Goal: Task Accomplishment & Management: Manage account settings

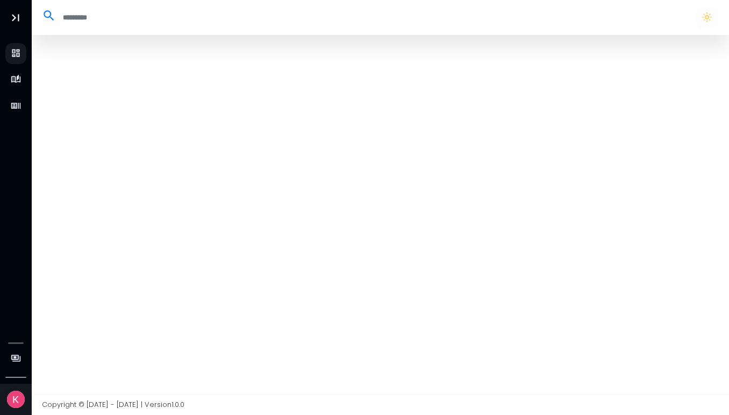
select select "**"
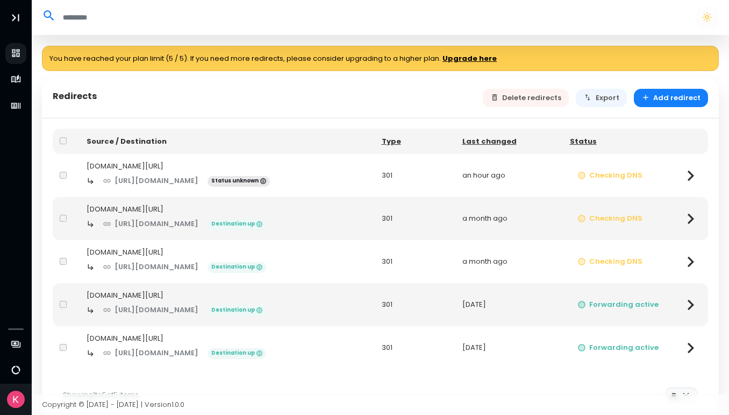
click at [296, 166] on div "bjoe.net/" at bounding box center [227, 166] width 281 height 11
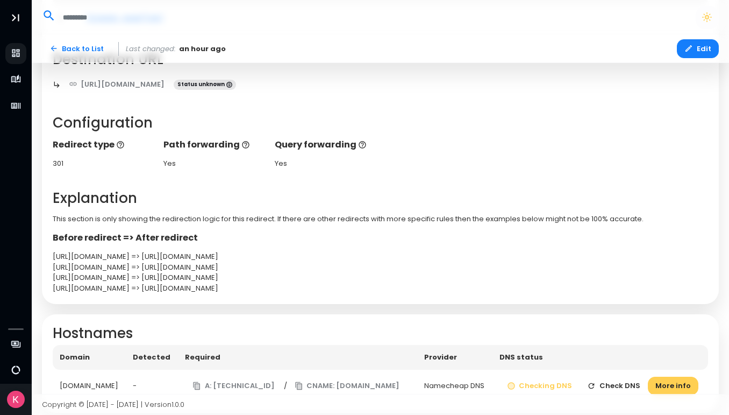
scroll to position [190, 0]
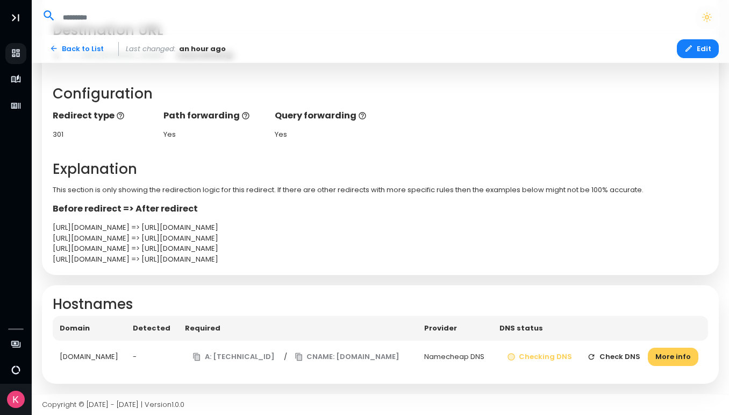
click at [604, 355] on button "Check DNS" at bounding box center [614, 356] width 68 height 19
click at [611, 357] on button "Check DNS" at bounding box center [614, 356] width 68 height 19
click at [608, 356] on button "Check DNS" at bounding box center [614, 356] width 68 height 19
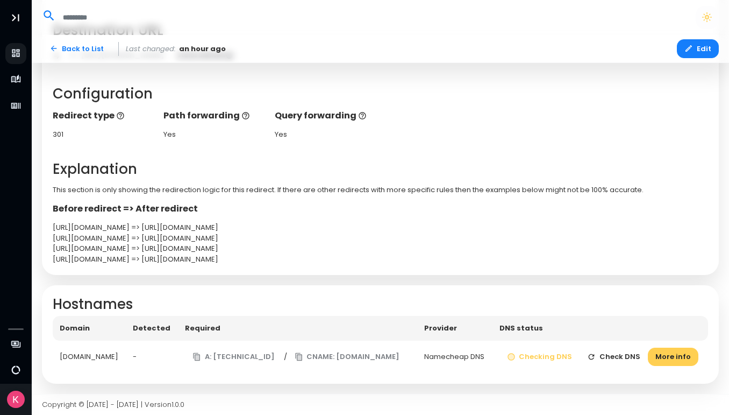
click at [608, 356] on button "Check DNS" at bounding box center [614, 356] width 68 height 19
click at [663, 359] on button "More info" at bounding box center [673, 356] width 51 height 19
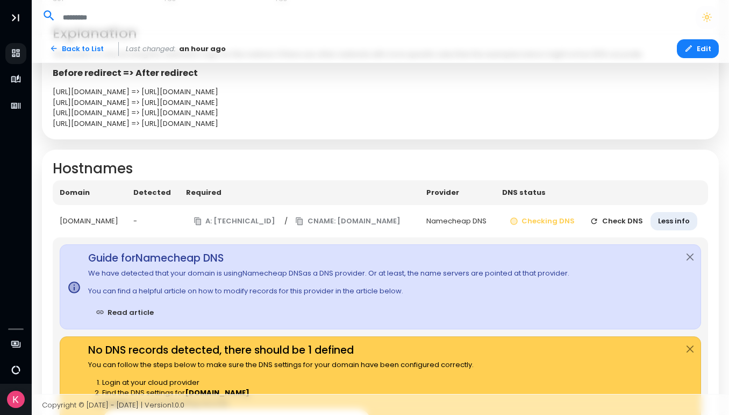
scroll to position [325, 0]
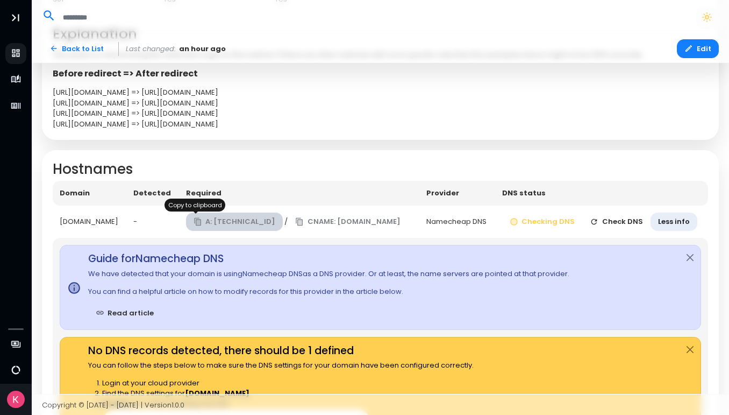
click at [198, 222] on button "A: 138.68.125.144" at bounding box center [234, 221] width 97 height 19
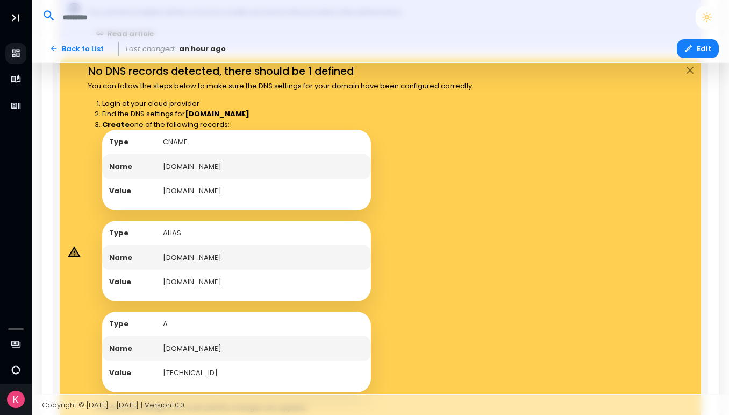
scroll to position [691, 0]
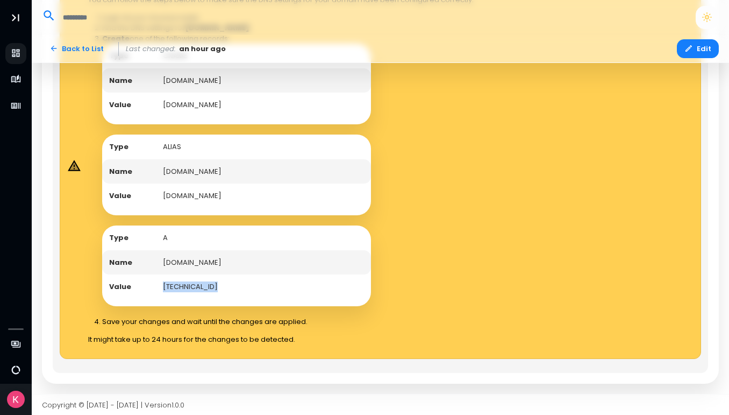
drag, startPoint x: 209, startPoint y: 285, endPoint x: 162, endPoint y: 283, distance: 46.3
click at [162, 283] on td "138.68.125.144" at bounding box center [263, 286] width 215 height 25
copy td "138.68.125.144"
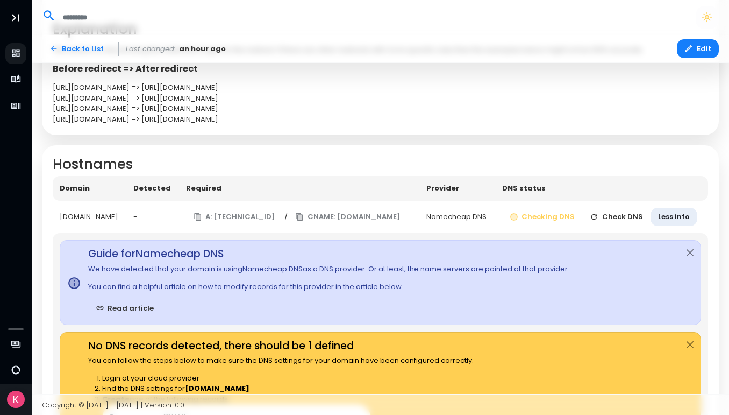
scroll to position [327, 0]
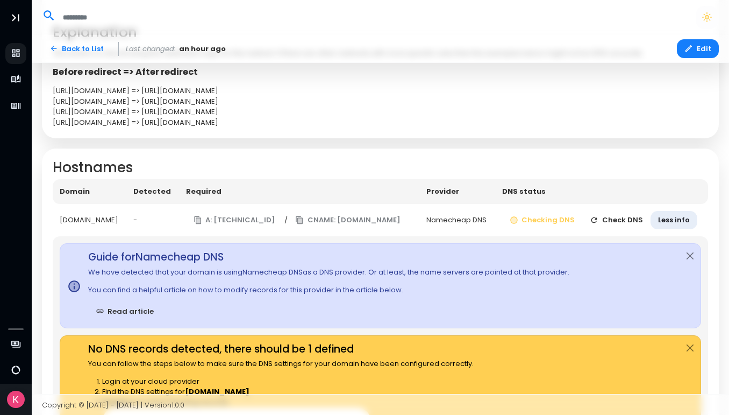
click at [604, 221] on button "Check DNS" at bounding box center [617, 220] width 68 height 19
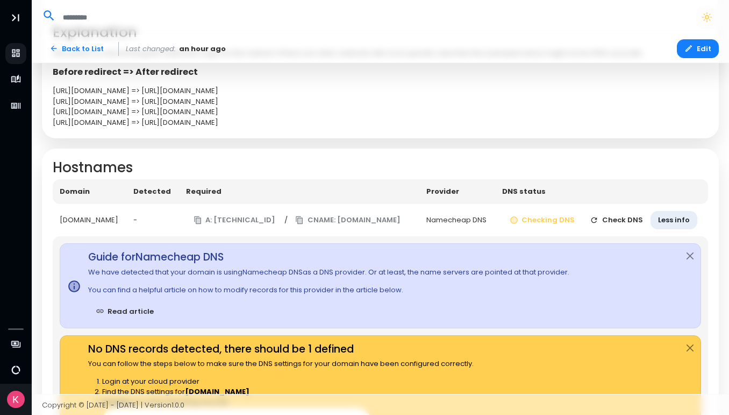
click at [614, 221] on button "Check DNS" at bounding box center [617, 220] width 68 height 19
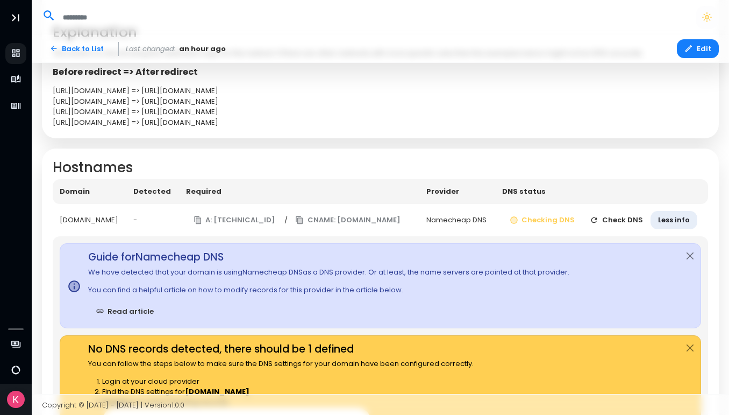
click at [614, 221] on button "Check DNS" at bounding box center [617, 220] width 68 height 19
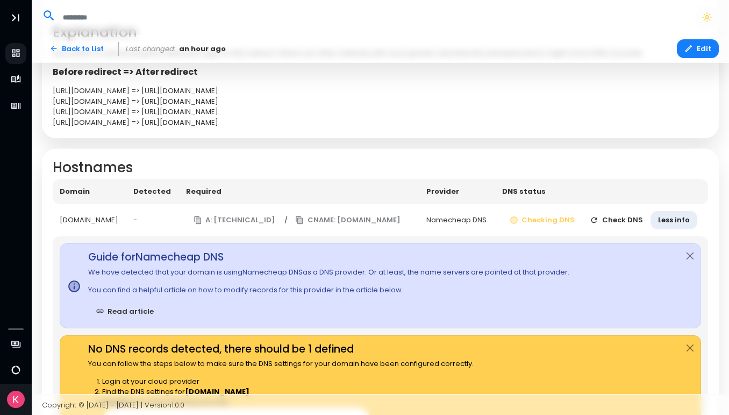
click at [605, 219] on button "Check DNS" at bounding box center [617, 220] width 68 height 19
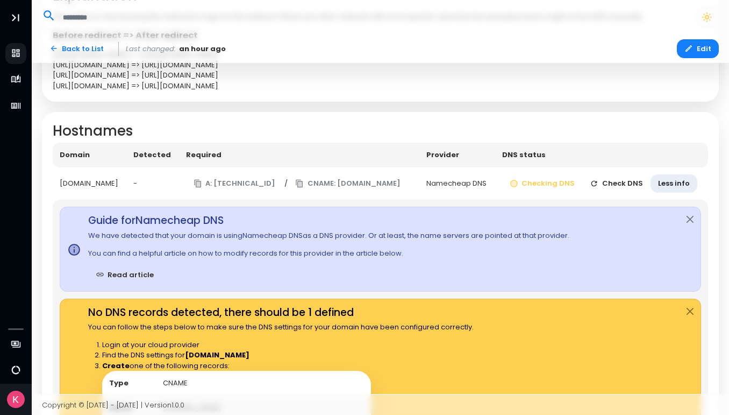
scroll to position [360, 0]
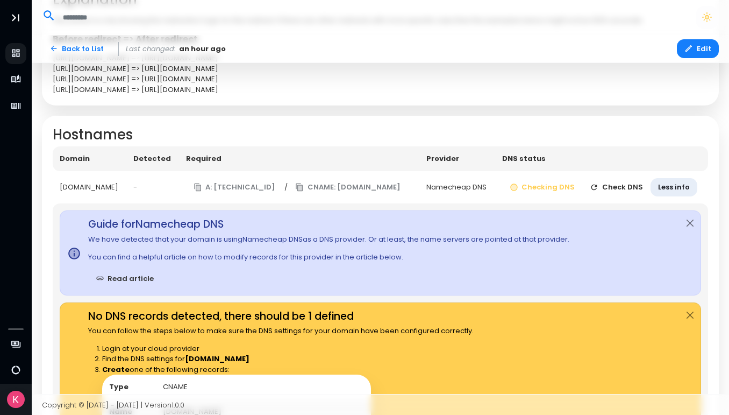
click at [610, 190] on button "Check DNS" at bounding box center [617, 187] width 68 height 19
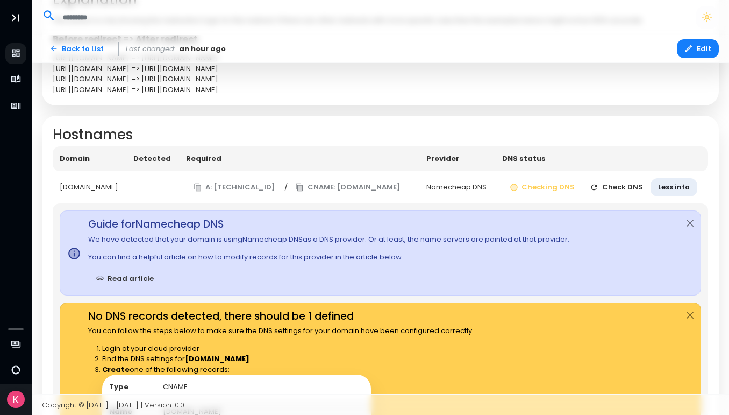
click at [610, 190] on button "Check DNS" at bounding box center [617, 187] width 68 height 19
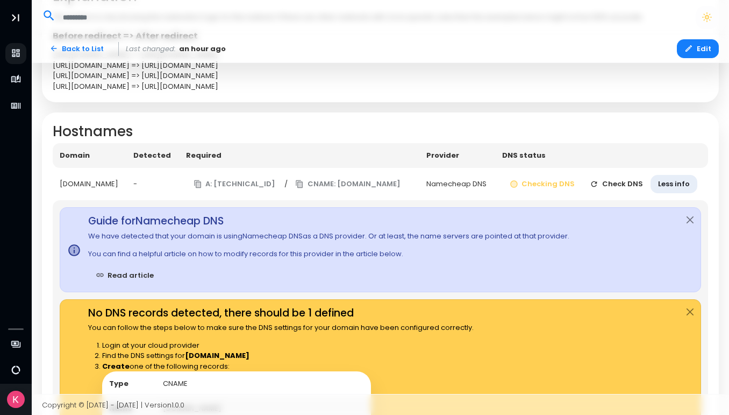
scroll to position [523, 0]
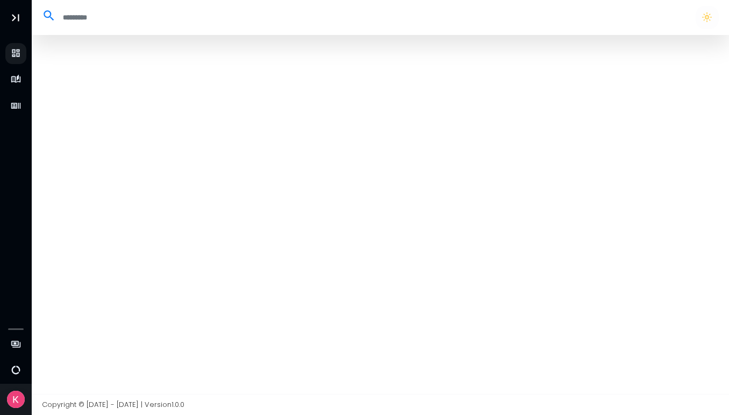
select select "**"
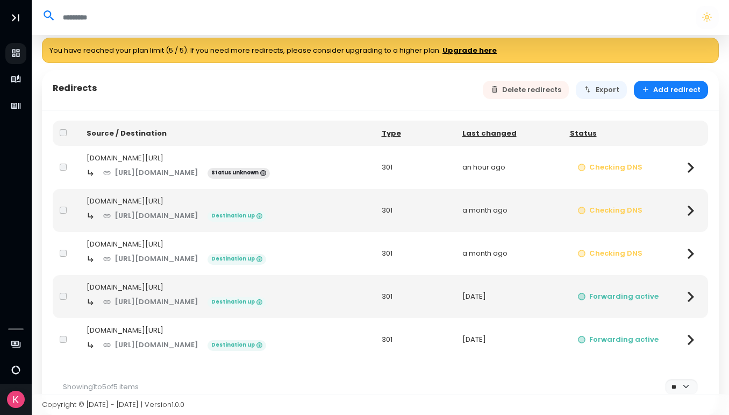
scroll to position [10, 0]
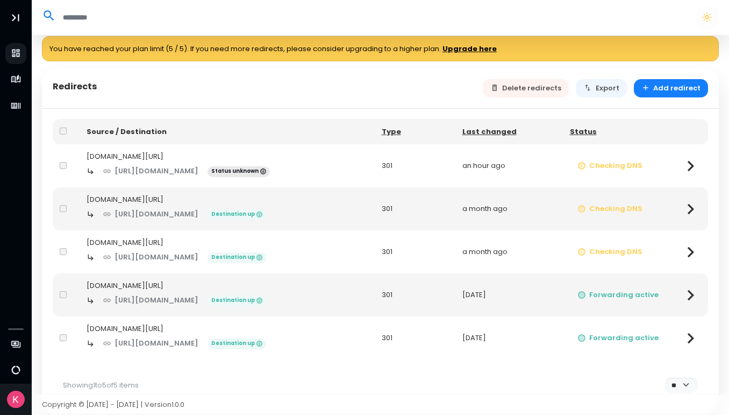
click at [689, 167] on icon at bounding box center [690, 165] width 21 height 21
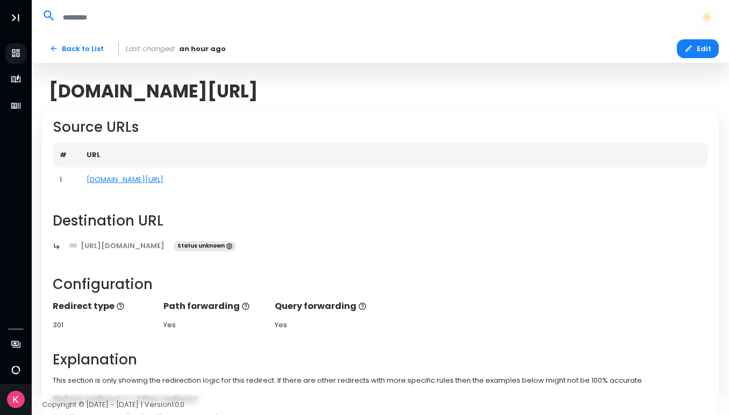
scroll to position [190, 0]
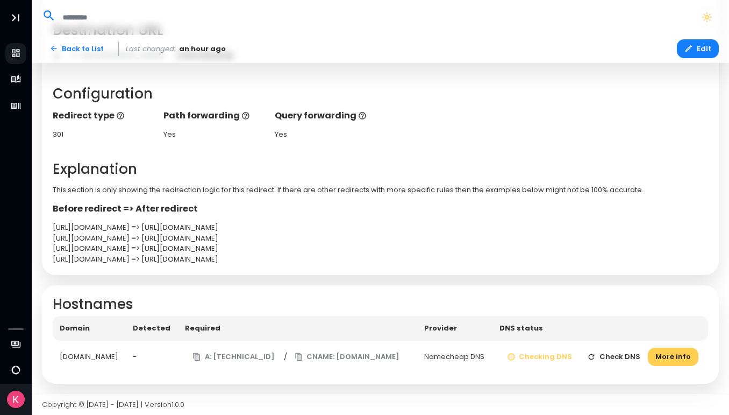
click at [611, 358] on button "Check DNS" at bounding box center [614, 356] width 68 height 19
click at [661, 354] on button "More info" at bounding box center [673, 356] width 51 height 19
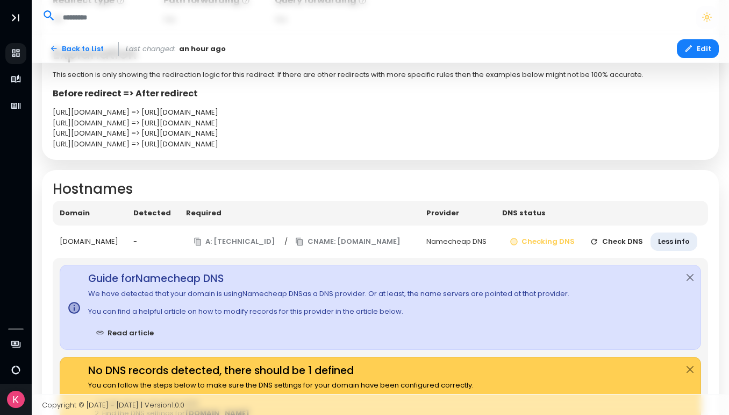
scroll to position [280, 0]
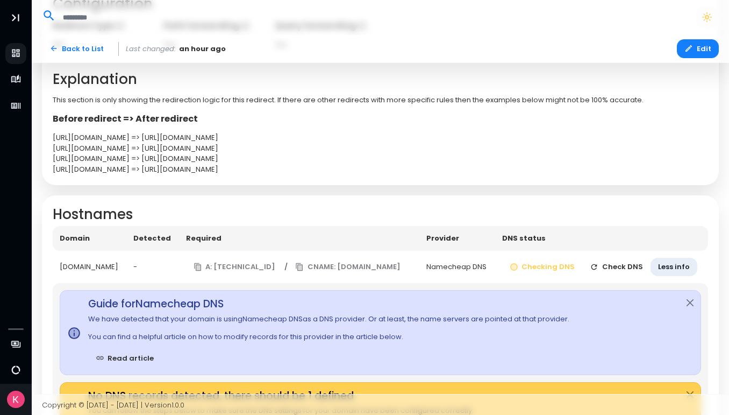
click at [615, 268] on button "Check DNS" at bounding box center [617, 267] width 68 height 19
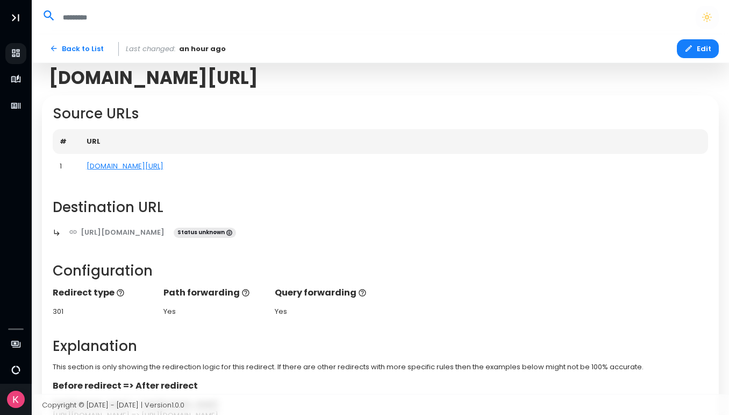
scroll to position [12, 0]
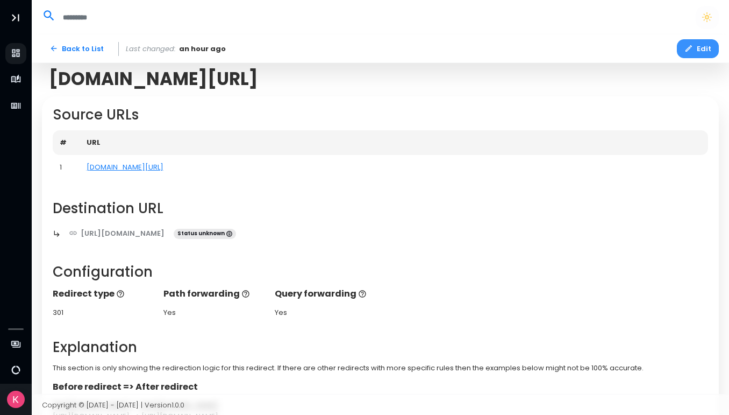
click at [704, 51] on button "Edit" at bounding box center [698, 48] width 42 height 19
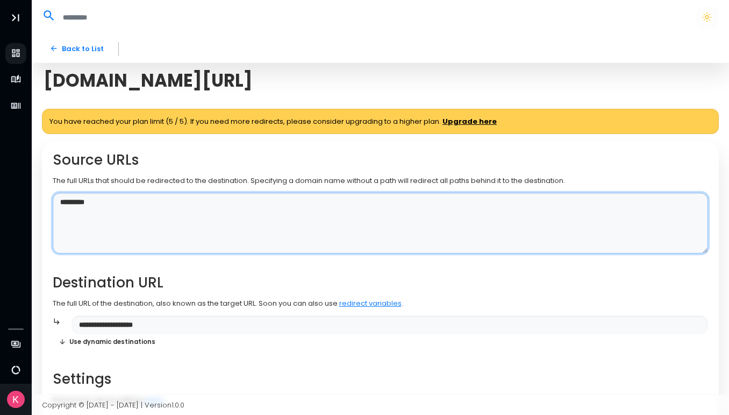
click at [143, 207] on textarea "*********" at bounding box center [381, 223] width 656 height 61
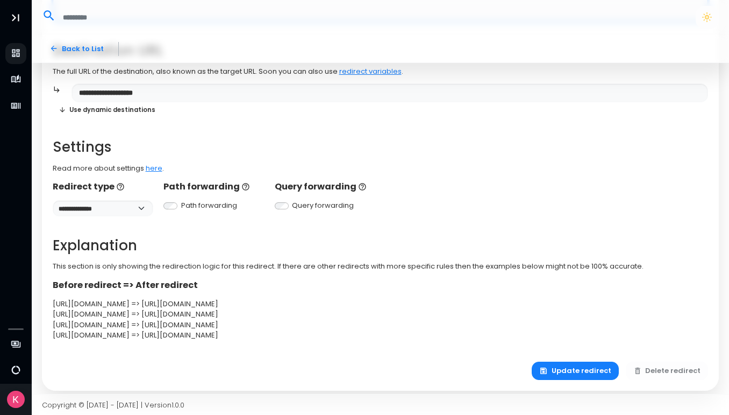
scroll to position [239, 0]
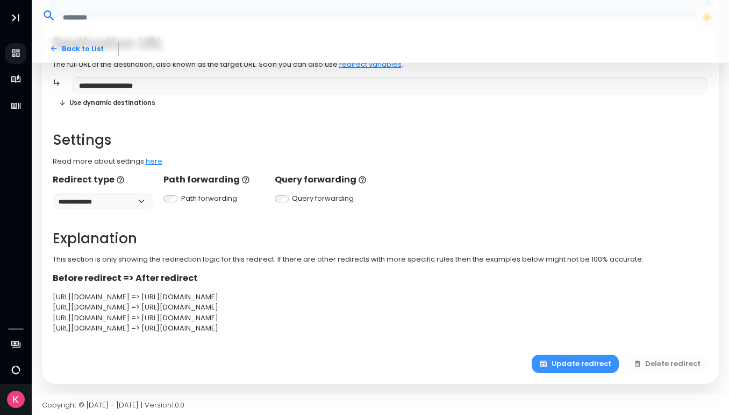
type textarea "********"
click at [567, 363] on button "Update redirect" at bounding box center [575, 363] width 87 height 19
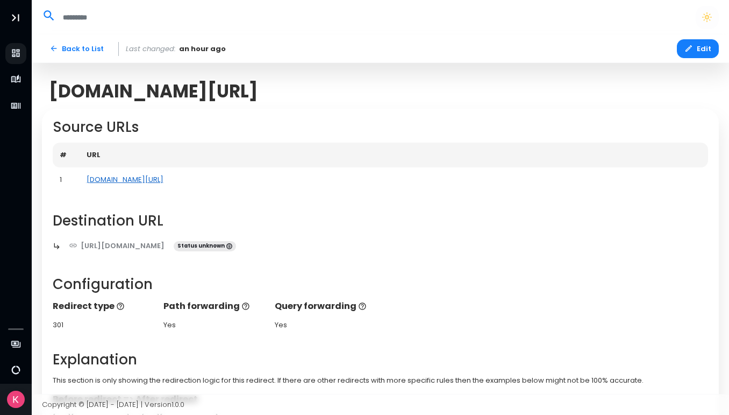
click at [107, 178] on link "[DOMAIN_NAME][URL]" at bounding box center [125, 179] width 77 height 10
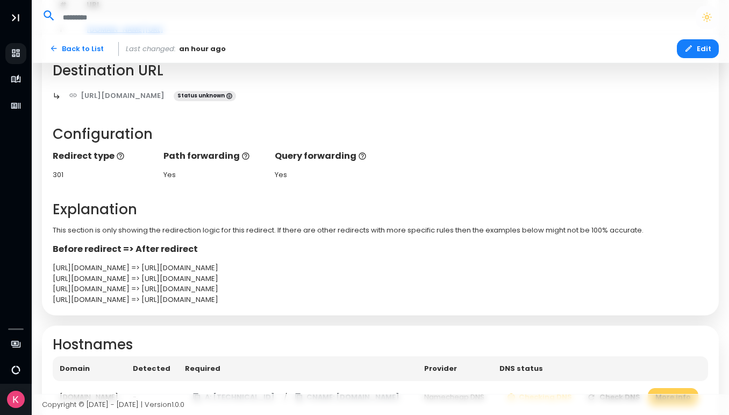
scroll to position [190, 0]
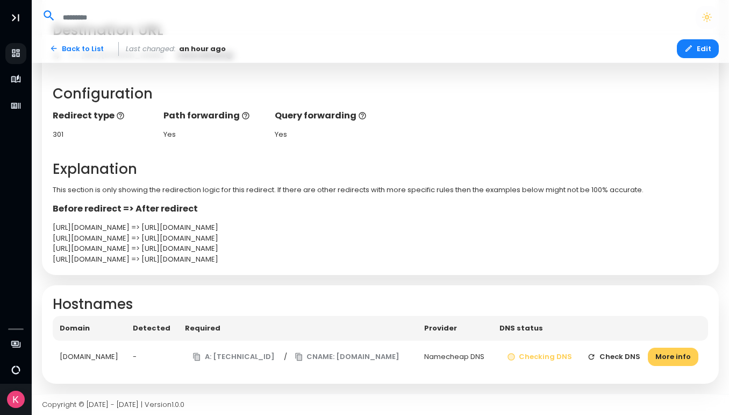
click at [618, 356] on button "Check DNS" at bounding box center [614, 356] width 68 height 19
click at [610, 358] on button "Check DNS" at bounding box center [614, 356] width 68 height 19
click at [609, 358] on button "Check DNS" at bounding box center [614, 356] width 68 height 19
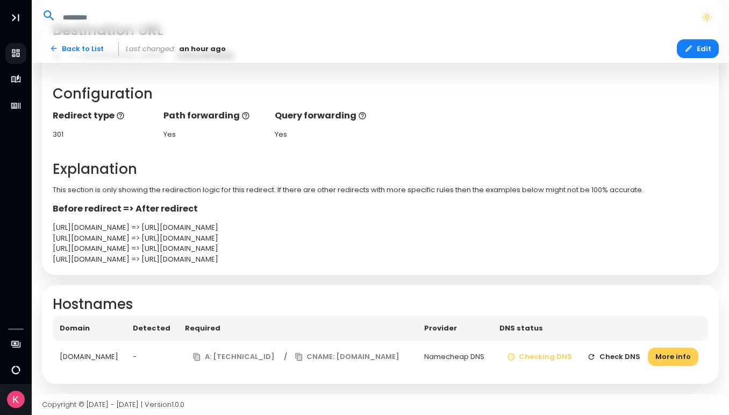
click at [609, 358] on button "Check DNS" at bounding box center [614, 356] width 68 height 19
click at [607, 353] on button "Check DNS" at bounding box center [614, 356] width 68 height 19
click at [615, 358] on button "Check DNS" at bounding box center [614, 356] width 68 height 19
click at [667, 358] on button "More info" at bounding box center [673, 356] width 51 height 19
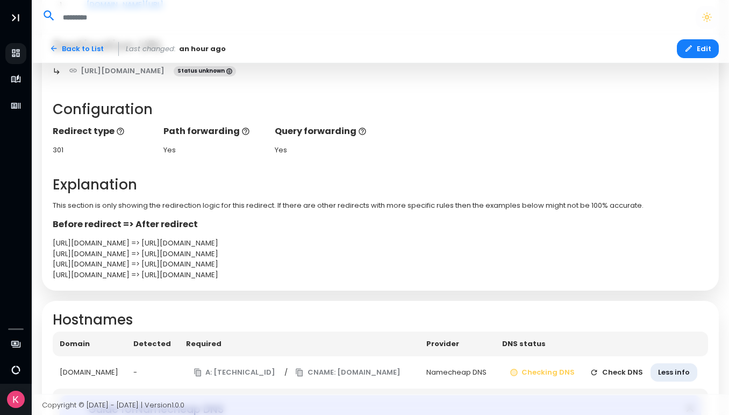
scroll to position [244, 0]
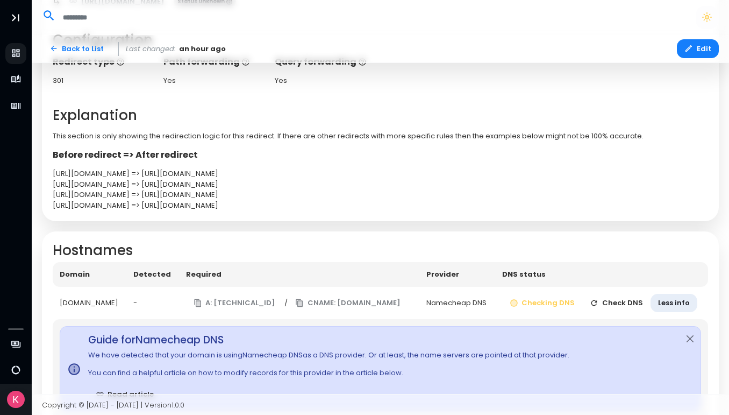
click at [613, 303] on button "Check DNS" at bounding box center [617, 303] width 68 height 19
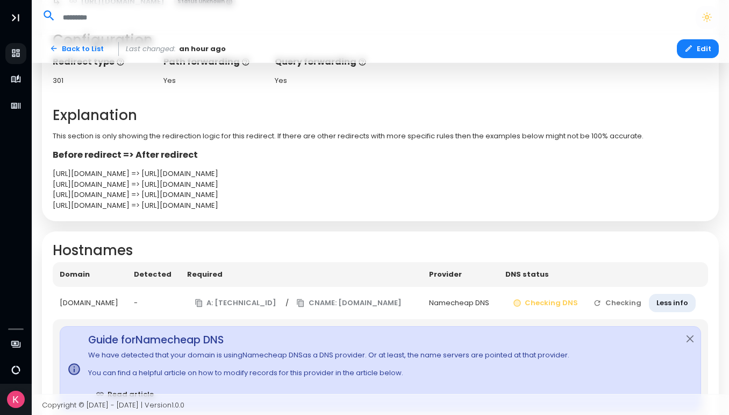
click at [613, 303] on td "Checking DNS Checking Less info" at bounding box center [604, 303] width 210 height 33
click at [613, 303] on button "Check DNS" at bounding box center [617, 303] width 68 height 19
click at [613, 303] on td "Checking DNS Checking Less info" at bounding box center [604, 303] width 210 height 33
click at [613, 303] on td "Checking DNS Check DNS Less info" at bounding box center [601, 303] width 213 height 33
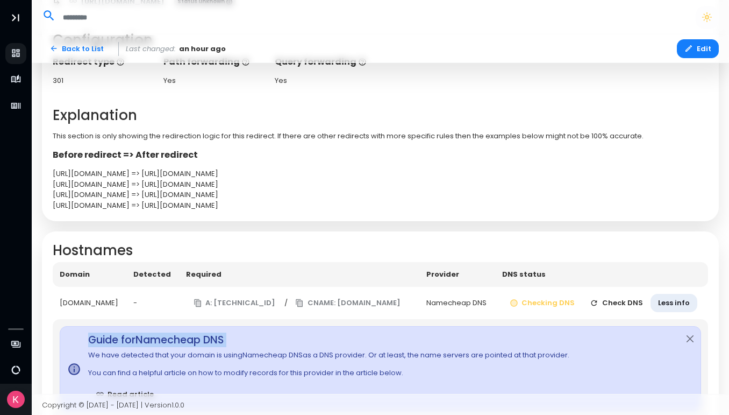
click at [613, 303] on button "Check DNS" at bounding box center [617, 303] width 68 height 19
click at [613, 303] on td "Checking DNS Checking Less info" at bounding box center [604, 303] width 210 height 33
click at [613, 303] on button "Check DNS" at bounding box center [617, 303] width 68 height 19
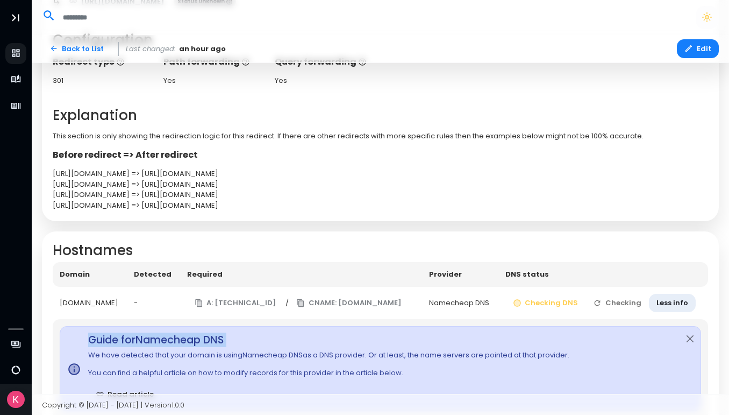
click at [613, 303] on td "Checking DNS Checking Less info" at bounding box center [604, 303] width 210 height 33
click at [613, 303] on button "Check DNS" at bounding box center [617, 303] width 68 height 19
click at [613, 303] on td "Checking DNS Check DNS Less info" at bounding box center [601, 303] width 213 height 33
click at [613, 303] on td "Checking DNS Checking Less info" at bounding box center [604, 303] width 210 height 33
click at [613, 303] on button "Check DNS" at bounding box center [617, 303] width 68 height 19
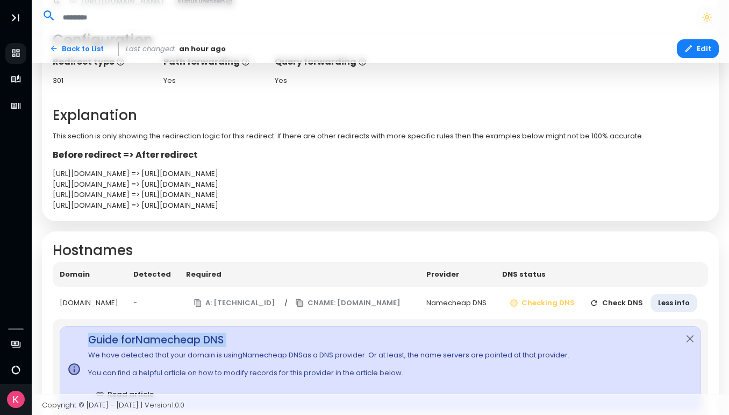
click at [613, 303] on td "Checking DNS Check DNS Less info" at bounding box center [601, 303] width 213 height 33
click at [613, 303] on td "Checking DNS Checking Less info" at bounding box center [604, 303] width 210 height 33
click at [613, 303] on button "Check DNS" at bounding box center [617, 303] width 68 height 19
click at [613, 303] on td "Checking DNS Checking Less info" at bounding box center [604, 303] width 210 height 33
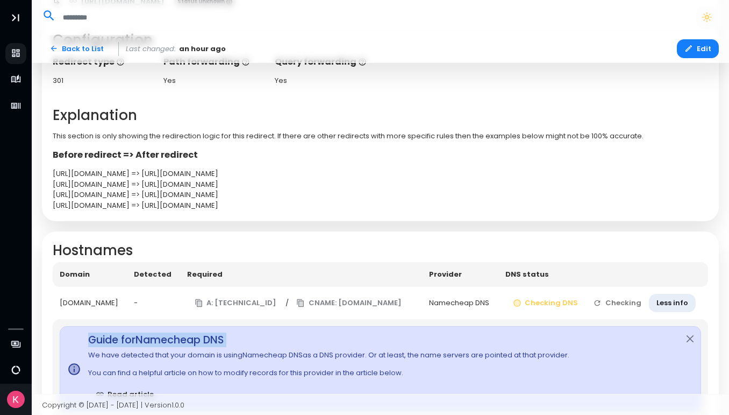
click at [613, 303] on button "Checking" at bounding box center [617, 303] width 63 height 19
click at [613, 303] on td "Checking DNS Checking Less info" at bounding box center [604, 303] width 210 height 33
click at [613, 303] on button "Checking" at bounding box center [617, 303] width 63 height 19
click at [613, 303] on td "Checking DNS Checking Less info" at bounding box center [604, 303] width 210 height 33
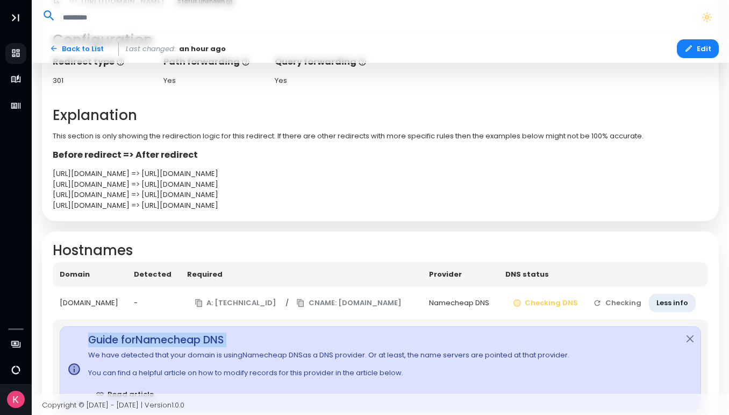
click at [613, 303] on td "Checking DNS Checking Less info" at bounding box center [604, 303] width 210 height 33
click at [613, 303] on button "Checking" at bounding box center [617, 303] width 63 height 19
click at [613, 303] on td "Checking DNS Checking Less info" at bounding box center [604, 303] width 210 height 33
click at [613, 303] on button "Checking" at bounding box center [617, 303] width 63 height 19
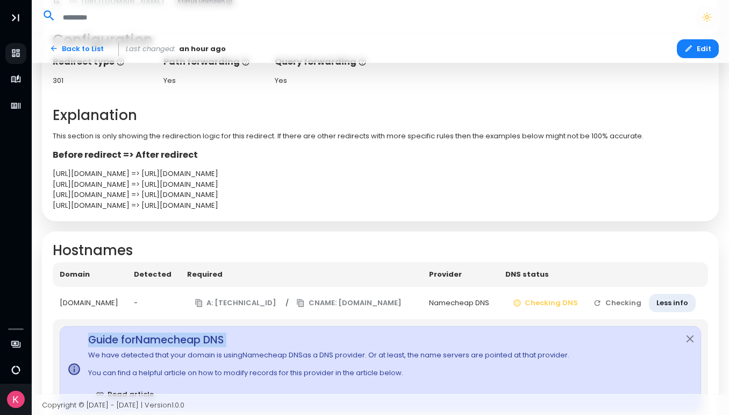
click at [613, 303] on td "Checking DNS Checking Less info" at bounding box center [604, 303] width 210 height 33
click at [613, 303] on button "Check DNS" at bounding box center [617, 303] width 68 height 19
click at [613, 303] on td "Checking DNS Check DNS Less info" at bounding box center [601, 303] width 213 height 33
click at [613, 303] on td "Checking DNS Checking Less info" at bounding box center [604, 303] width 210 height 33
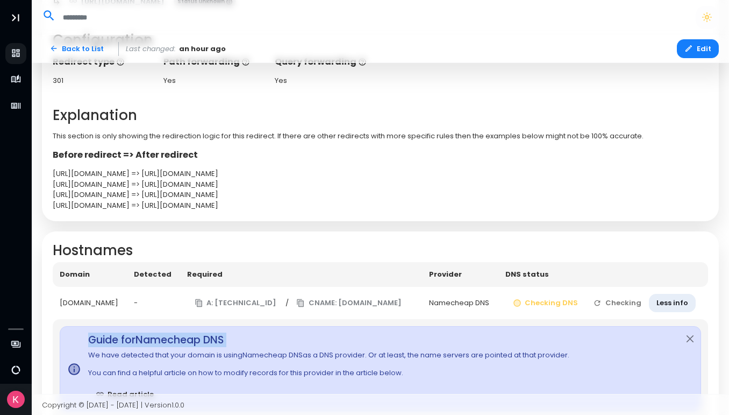
click at [613, 303] on td "Checking DNS Checking Less info" at bounding box center [604, 303] width 210 height 33
click at [613, 303] on td "Checking DNS Check DNS Less info" at bounding box center [601, 303] width 213 height 33
click at [613, 303] on button "Check DNS" at bounding box center [617, 303] width 68 height 19
click at [613, 303] on td "Checking DNS Checking Less info" at bounding box center [604, 303] width 210 height 33
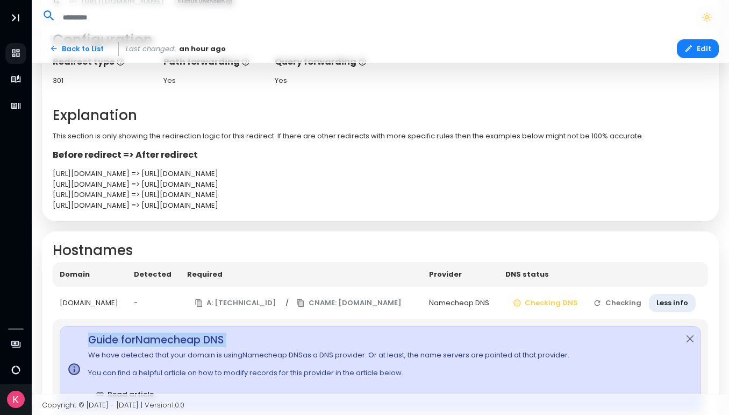
click at [613, 303] on button "Checking" at bounding box center [617, 303] width 63 height 19
click at [697, 303] on td "Checking DNS Check DNS Less info" at bounding box center [601, 303] width 213 height 33
click at [617, 297] on button "Check DNS" at bounding box center [617, 303] width 68 height 19
click at [670, 309] on button "Less info" at bounding box center [674, 303] width 47 height 19
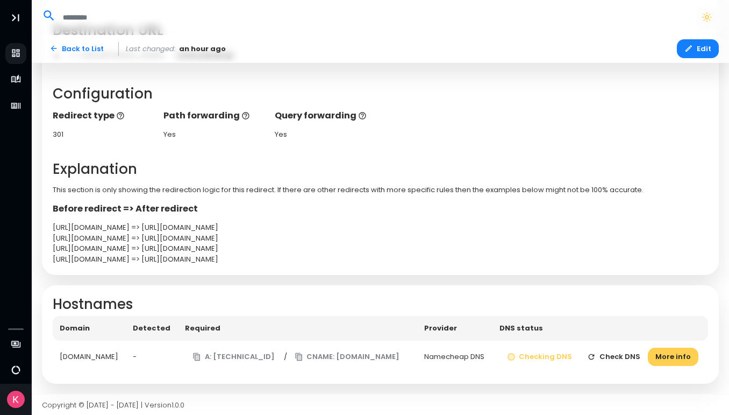
scroll to position [190, 0]
click at [614, 352] on button "Check DNS" at bounding box center [614, 356] width 68 height 19
click at [613, 352] on button "Check DNS" at bounding box center [614, 356] width 68 height 19
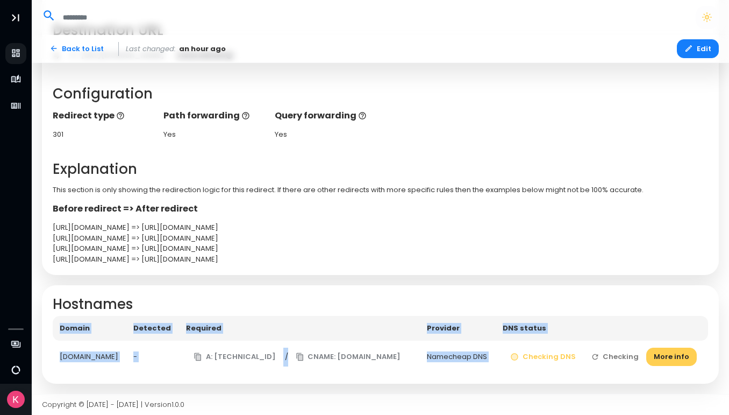
click at [613, 352] on td "Checking DNS Checking More info" at bounding box center [602, 356] width 212 height 33
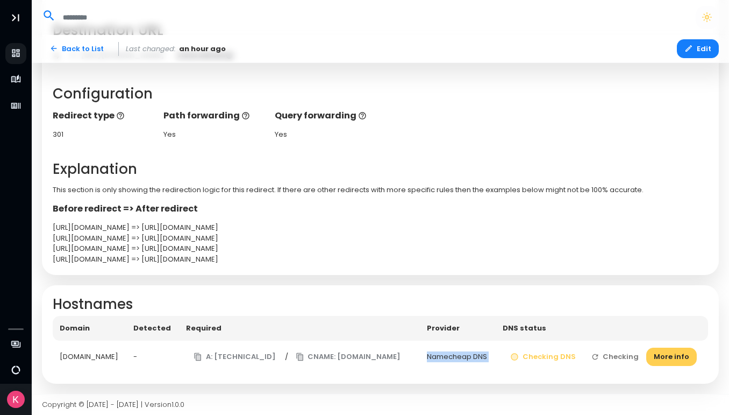
click at [613, 352] on td "Checking DNS Checking More info" at bounding box center [602, 356] width 212 height 33
click at [613, 352] on button "Check DNS" at bounding box center [614, 356] width 68 height 19
click at [613, 352] on td "Checking DNS Checking More info" at bounding box center [602, 356] width 212 height 33
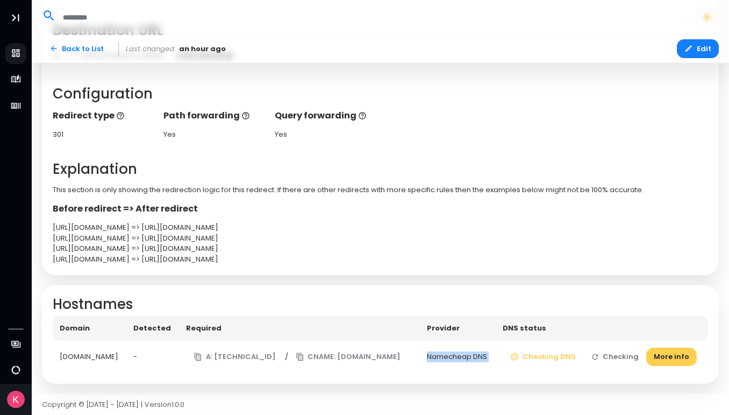
click at [613, 352] on td "Checking DNS Checking More info" at bounding box center [602, 356] width 212 height 33
click at [613, 355] on td "Checking DNS Checking More info" at bounding box center [602, 356] width 212 height 33
click at [613, 358] on button "Check DNS" at bounding box center [614, 356] width 68 height 19
click at [670, 357] on button "More info" at bounding box center [673, 356] width 51 height 19
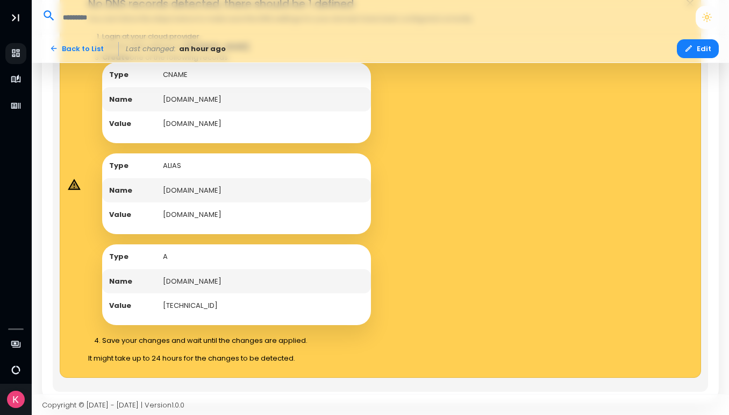
scroll to position [674, 0]
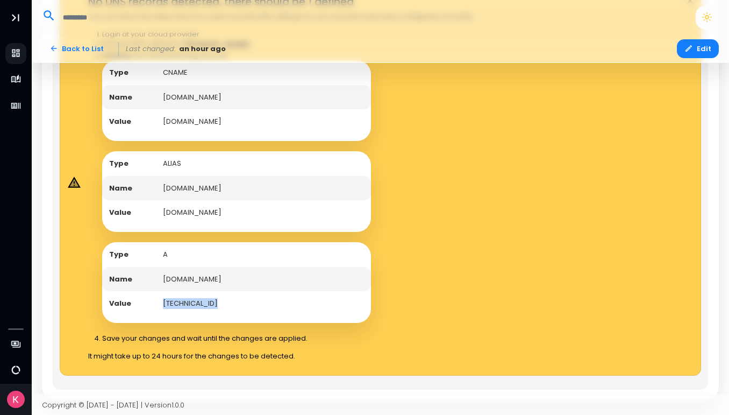
drag, startPoint x: 162, startPoint y: 302, endPoint x: 210, endPoint y: 306, distance: 48.1
click at [210, 306] on td "138.68.125.144" at bounding box center [263, 303] width 215 height 25
copy td "138.68.125.144"
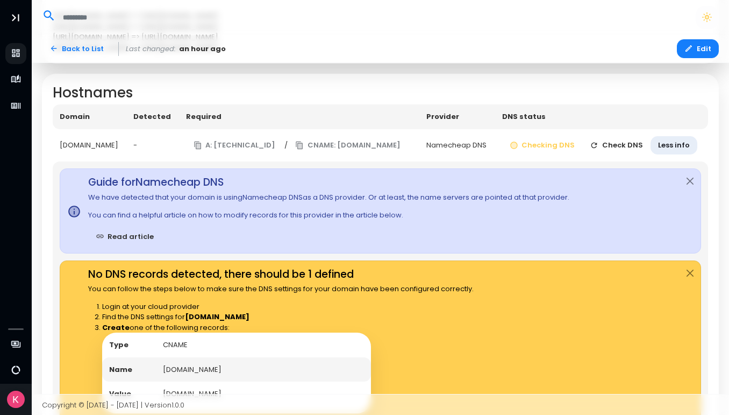
scroll to position [344, 0]
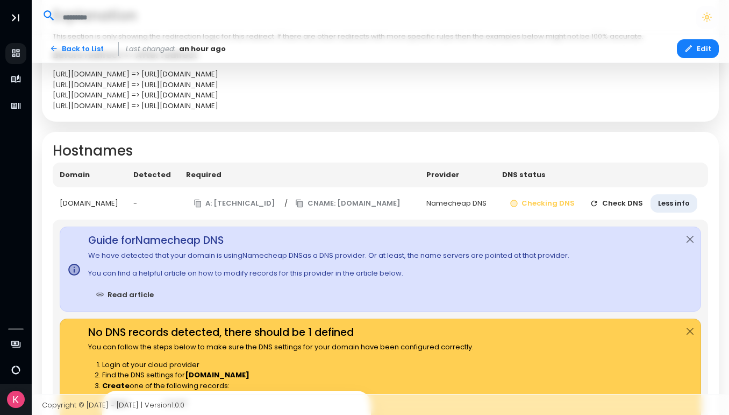
click at [604, 204] on button "Check DNS" at bounding box center [617, 203] width 68 height 19
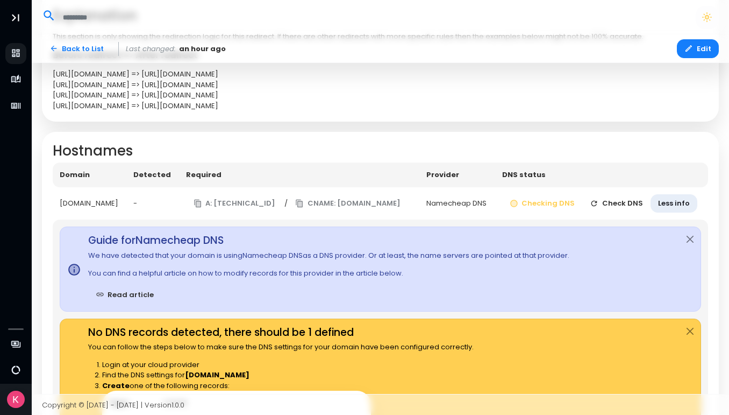
click at [604, 204] on button "Check DNS" at bounding box center [617, 203] width 68 height 19
click at [611, 205] on button "Check DNS" at bounding box center [617, 203] width 68 height 19
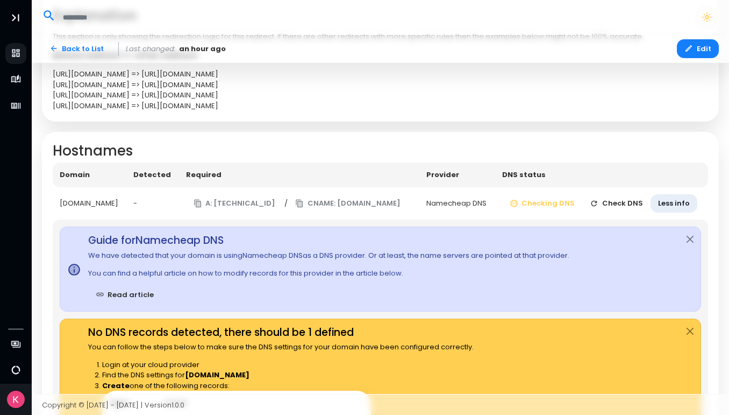
click at [611, 205] on button "Check DNS" at bounding box center [617, 203] width 68 height 19
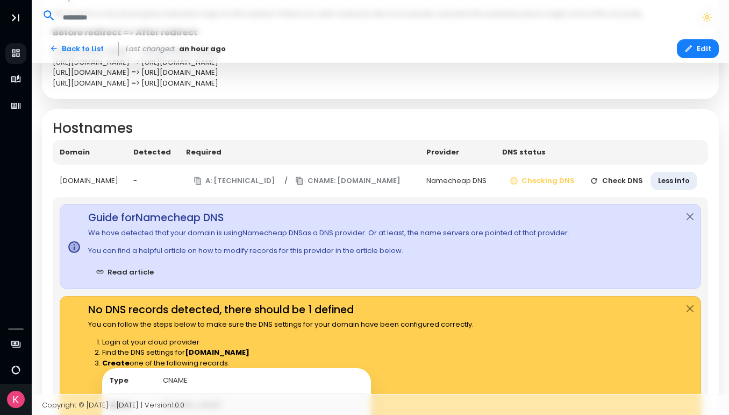
scroll to position [342, 0]
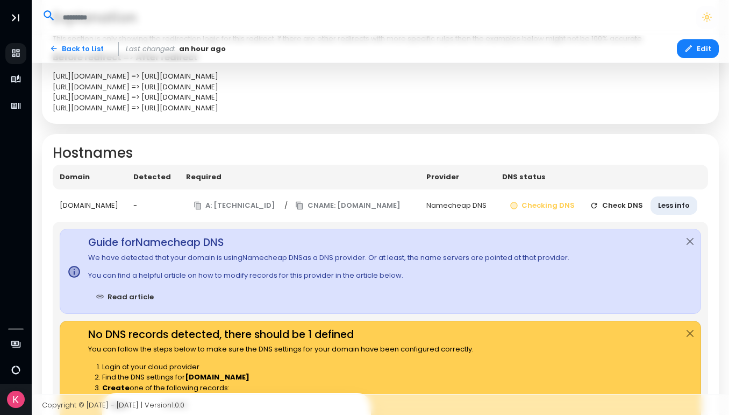
click at [612, 204] on button "Check DNS" at bounding box center [617, 205] width 68 height 19
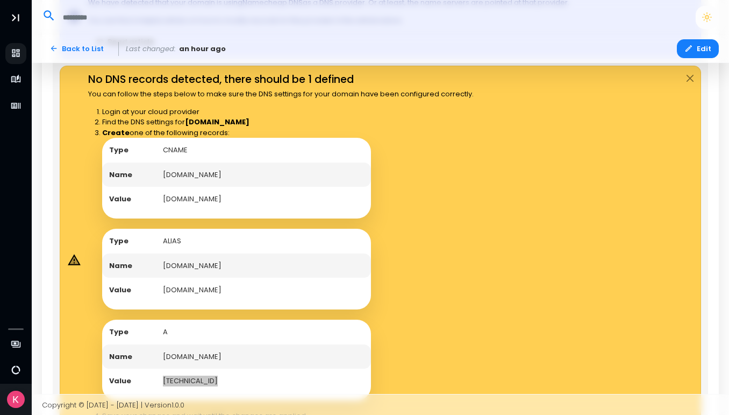
scroll to position [595, 0]
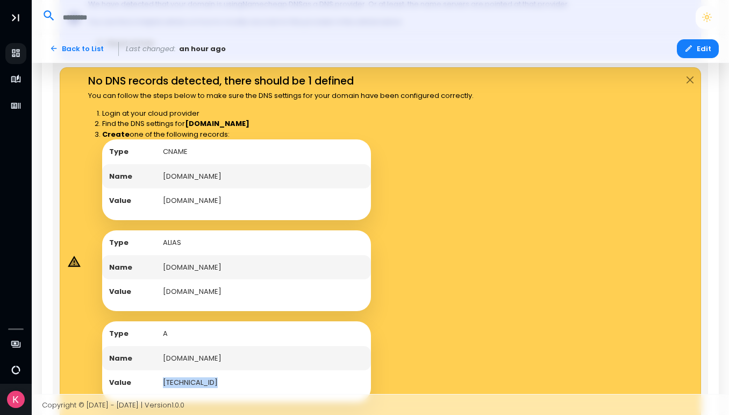
drag, startPoint x: 164, startPoint y: 292, endPoint x: 259, endPoint y: 290, distance: 95.2
click at [259, 290] on td "[DOMAIN_NAME]" at bounding box center [263, 291] width 215 height 25
copy td "[DOMAIN_NAME]"
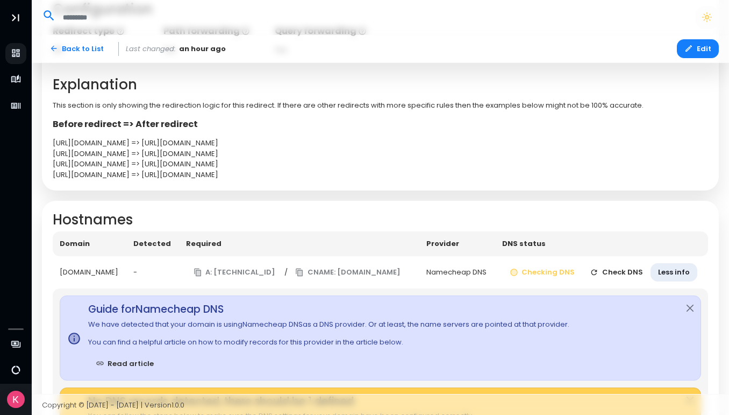
scroll to position [315, 0]
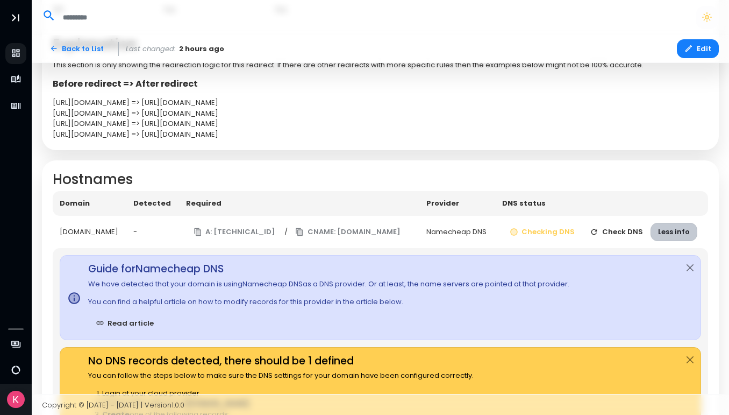
click at [670, 233] on button "Less info" at bounding box center [674, 232] width 47 height 19
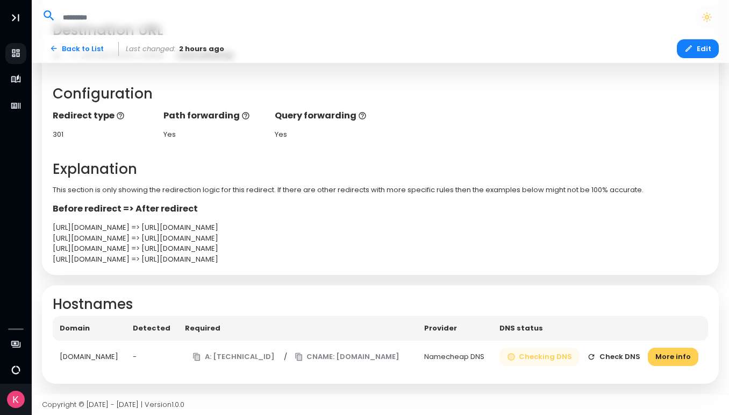
click at [561, 358] on button "Checking DNS" at bounding box center [540, 356] width 81 height 19
click at [611, 356] on button "Check DNS" at bounding box center [614, 356] width 68 height 19
click at [613, 356] on button "Check DNS" at bounding box center [614, 356] width 68 height 19
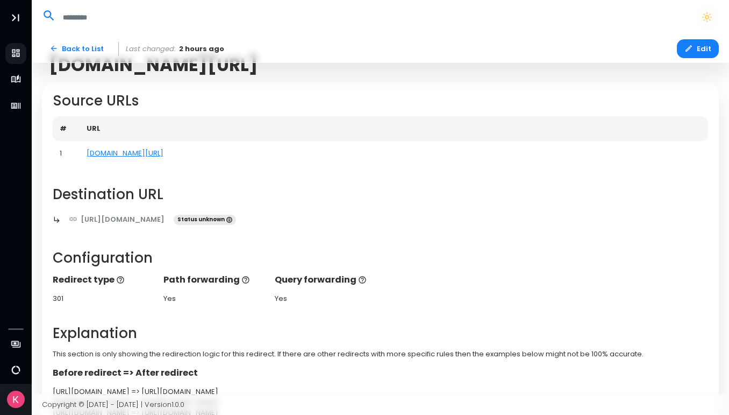
scroll to position [0, 0]
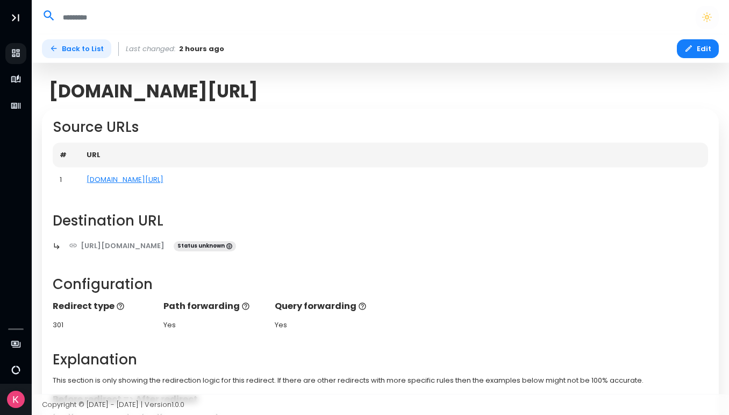
click at [81, 54] on link "Back to List" at bounding box center [76, 48] width 69 height 19
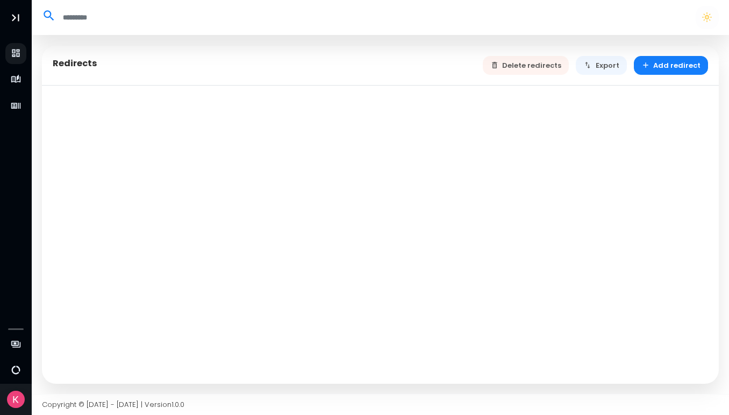
select select "**"
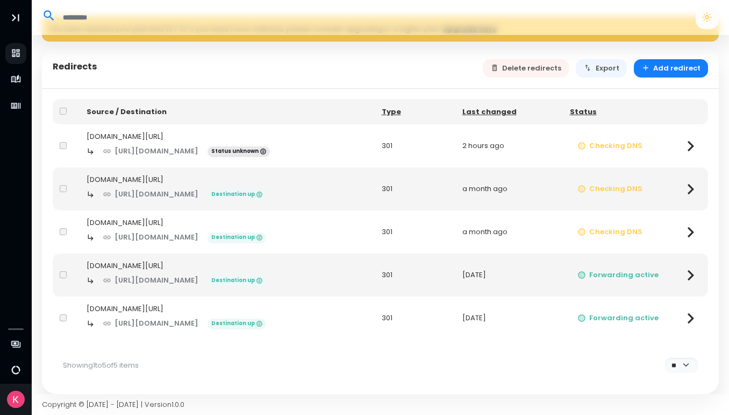
scroll to position [27, 0]
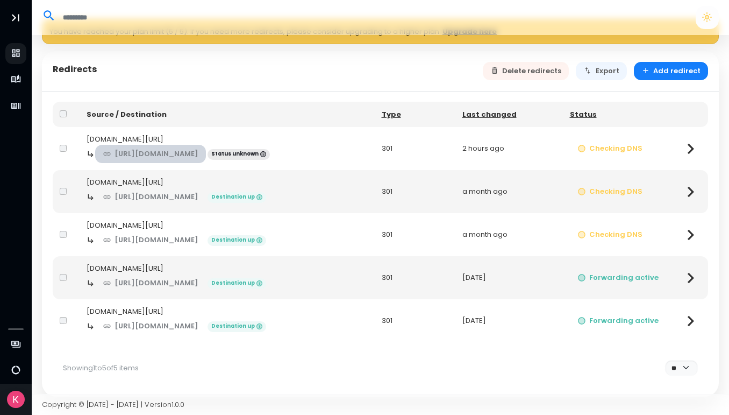
click at [169, 155] on link "[URL][DOMAIN_NAME]" at bounding box center [150, 154] width 111 height 19
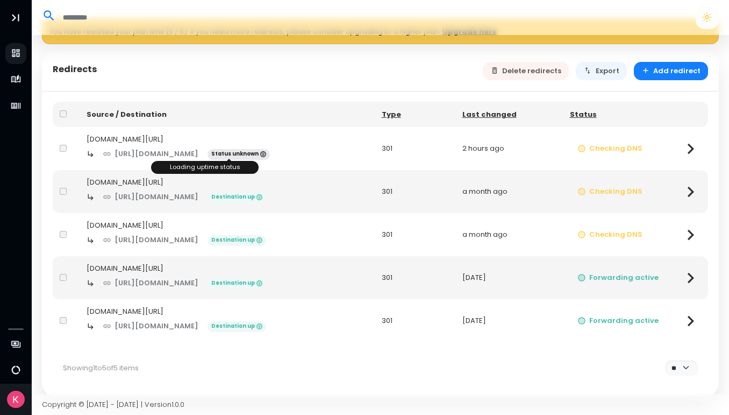
click at [261, 153] on icon at bounding box center [263, 154] width 5 height 5
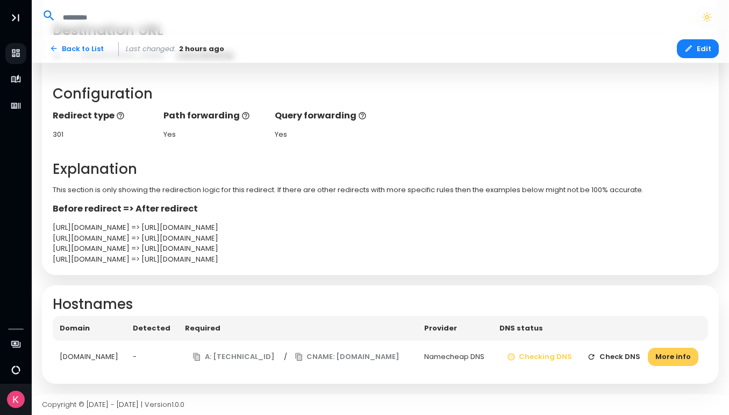
scroll to position [180, 0]
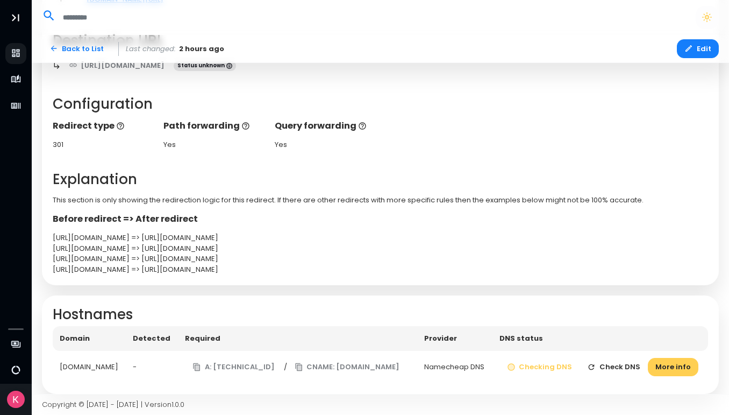
select select "**"
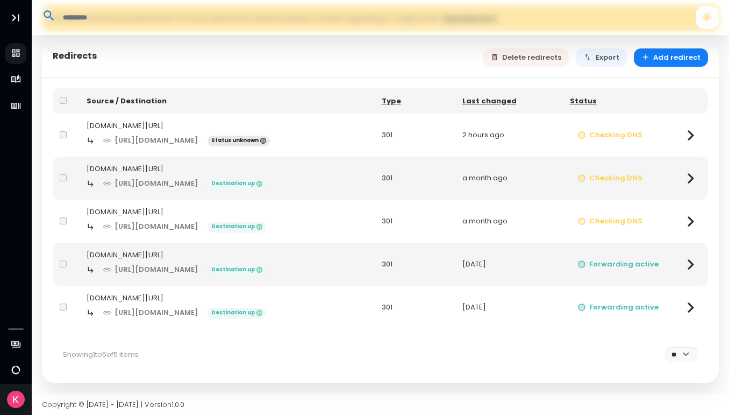
scroll to position [27, 0]
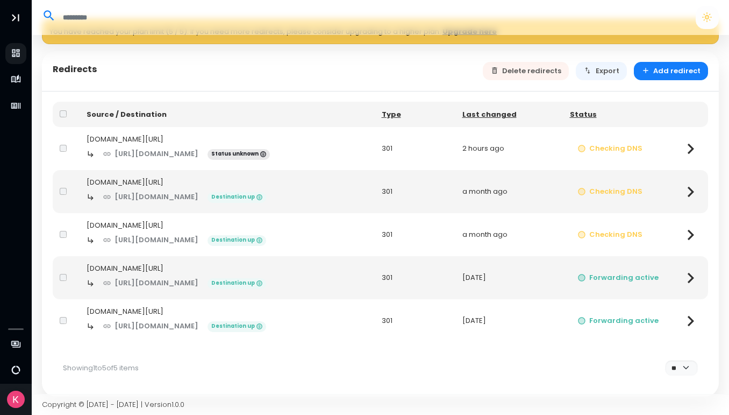
click at [153, 227] on div "[DOMAIN_NAME][URL]" at bounding box center [227, 225] width 281 height 11
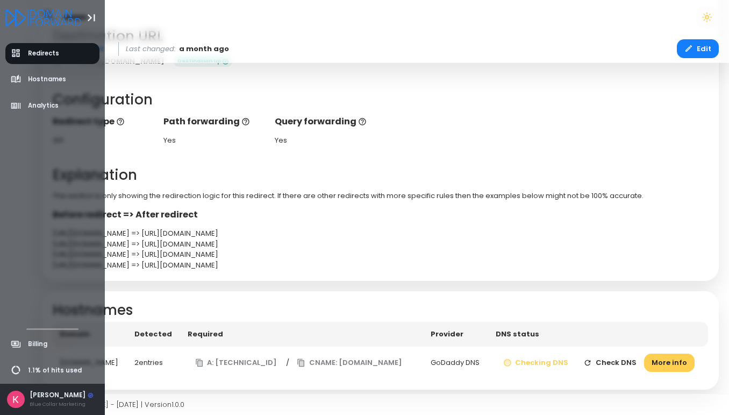
scroll to position [209, 0]
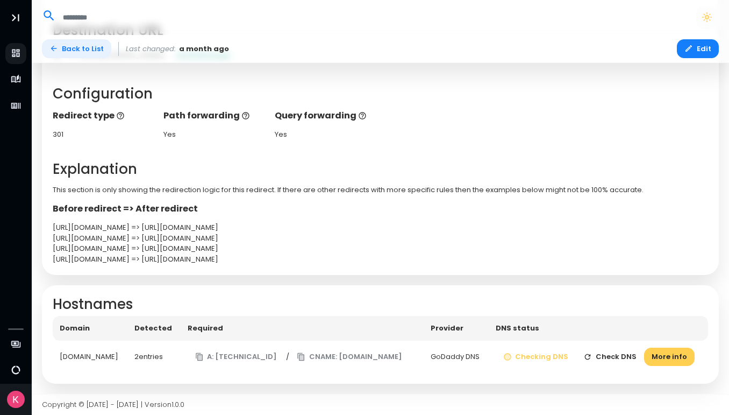
click at [75, 48] on link "Back to List" at bounding box center [76, 48] width 69 height 19
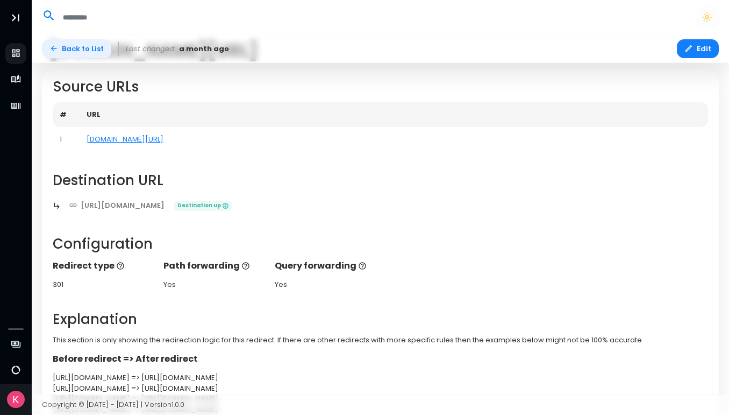
select select "**"
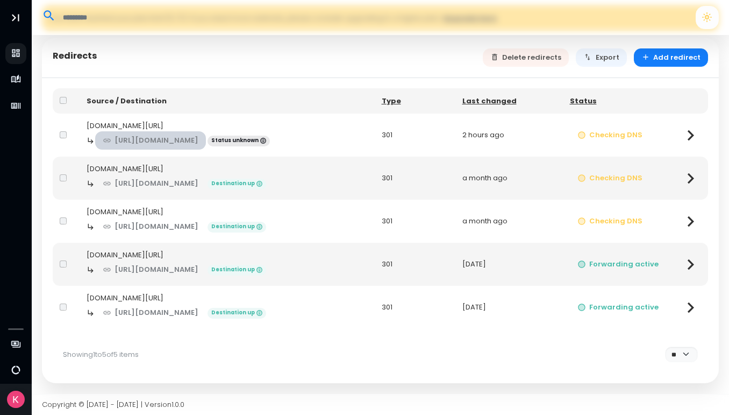
click at [159, 138] on link "[URL][DOMAIN_NAME]" at bounding box center [150, 140] width 111 height 19
click at [112, 123] on div "[DOMAIN_NAME][URL]" at bounding box center [227, 125] width 281 height 11
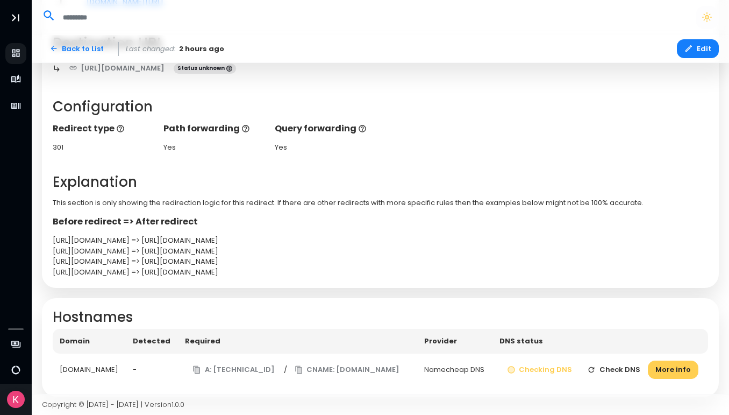
scroll to position [190, 0]
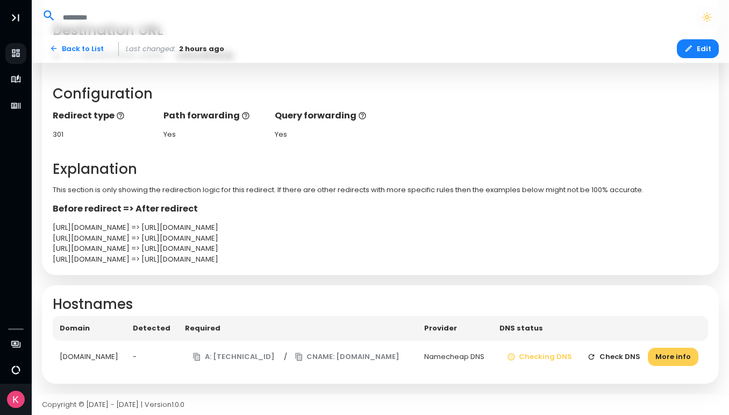
click at [606, 355] on button "Check DNS" at bounding box center [614, 356] width 68 height 19
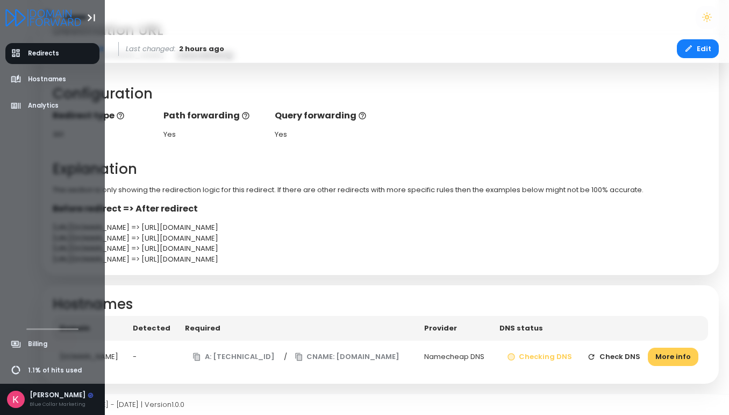
scroll to position [40, 0]
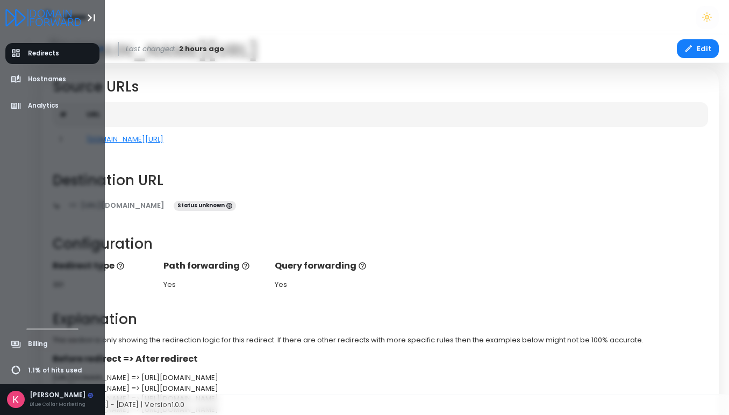
select select "**"
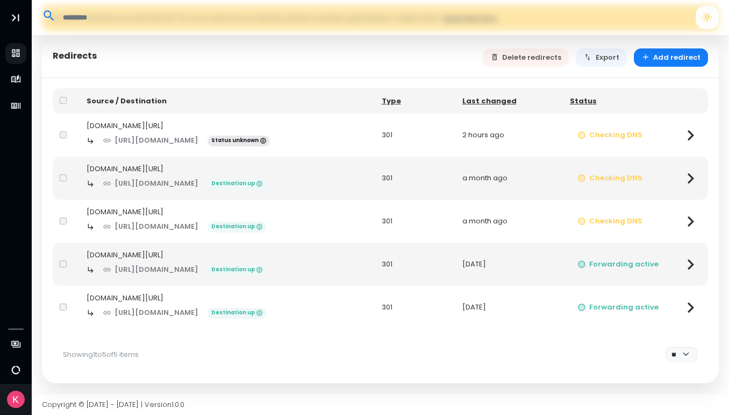
scroll to position [0, 0]
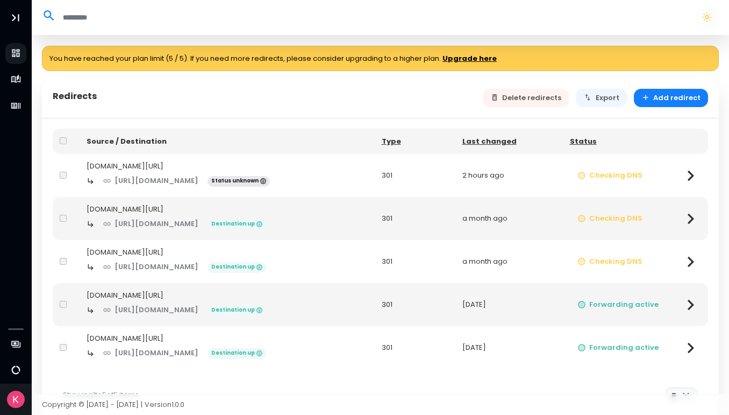
click at [103, 167] on div "[DOMAIN_NAME][URL]" at bounding box center [227, 166] width 281 height 11
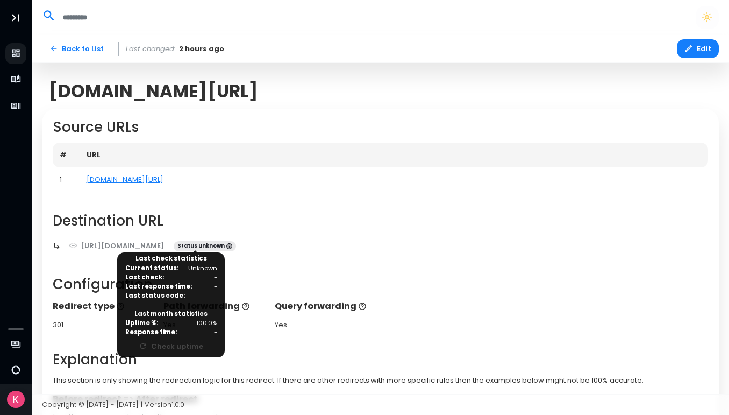
scroll to position [190, 0]
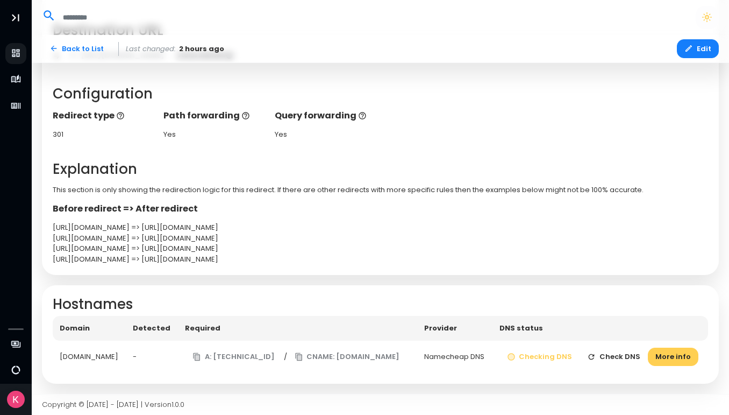
click at [607, 355] on button "Check DNS" at bounding box center [614, 356] width 68 height 19
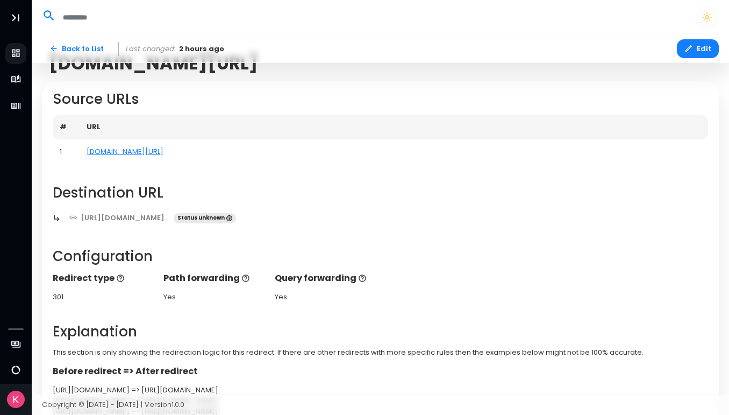
scroll to position [0, 0]
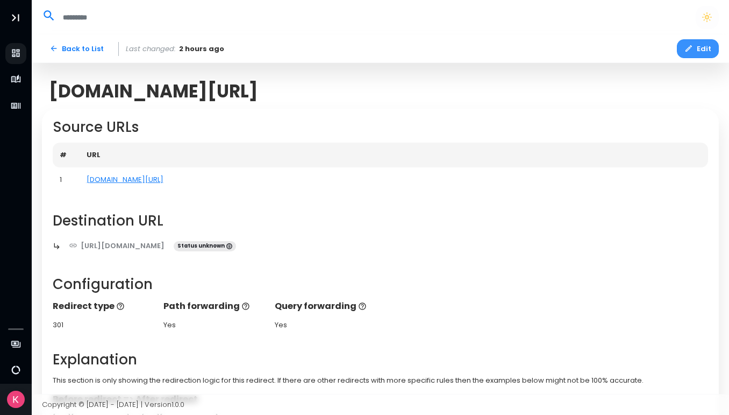
click at [706, 42] on button "Edit" at bounding box center [698, 48] width 42 height 19
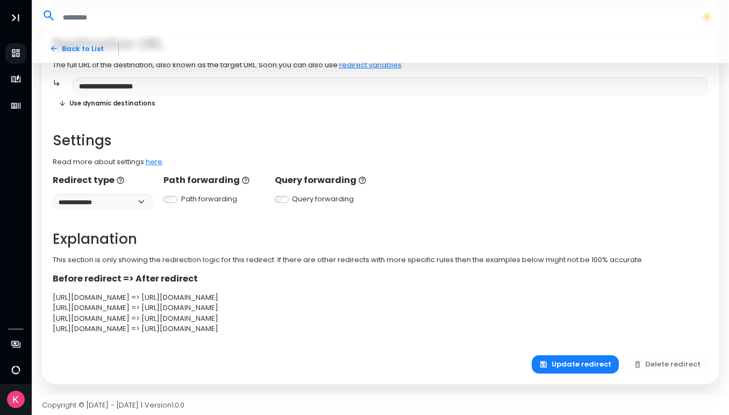
scroll to position [239, 0]
click at [572, 365] on button "Update redirect" at bounding box center [575, 363] width 87 height 19
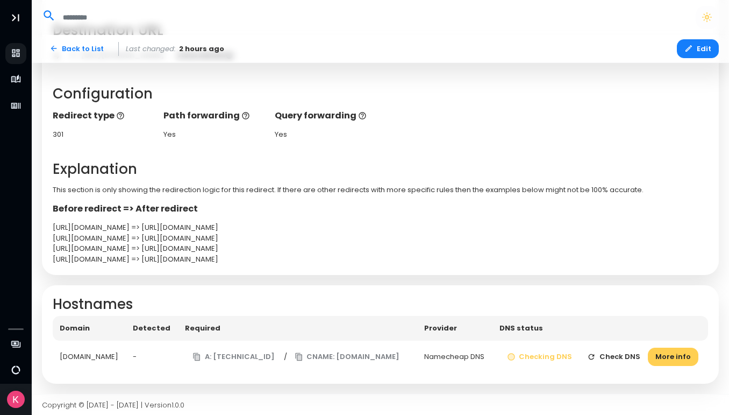
scroll to position [190, 0]
click at [606, 354] on button "Check DNS" at bounding box center [614, 356] width 68 height 19
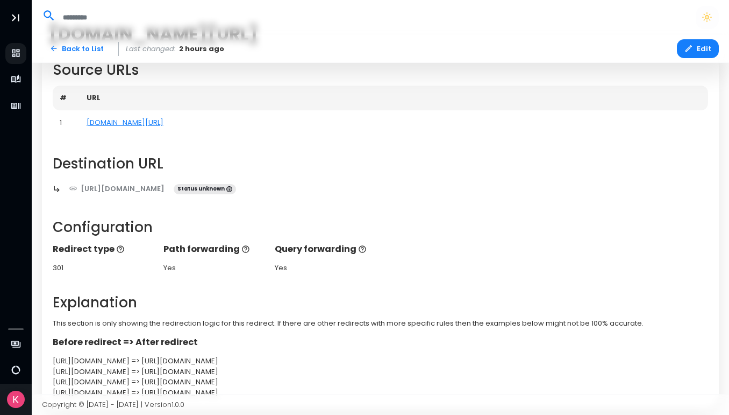
scroll to position [0, 0]
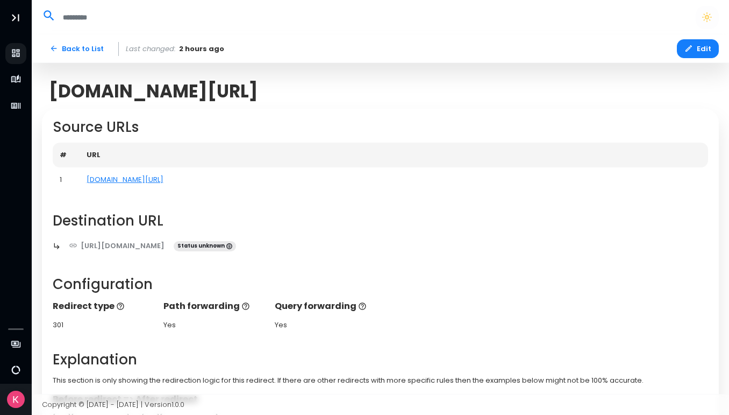
click at [143, 178] on td "[DOMAIN_NAME][URL]" at bounding box center [394, 179] width 629 height 25
click at [103, 177] on link "[DOMAIN_NAME][URL]" at bounding box center [125, 179] width 77 height 10
click at [138, 182] on td "[DOMAIN_NAME][URL]" at bounding box center [394, 179] width 629 height 25
click at [130, 182] on td "[DOMAIN_NAME][URL]" at bounding box center [394, 179] width 629 height 25
drag, startPoint x: 142, startPoint y: 179, endPoint x: 78, endPoint y: 179, distance: 64.0
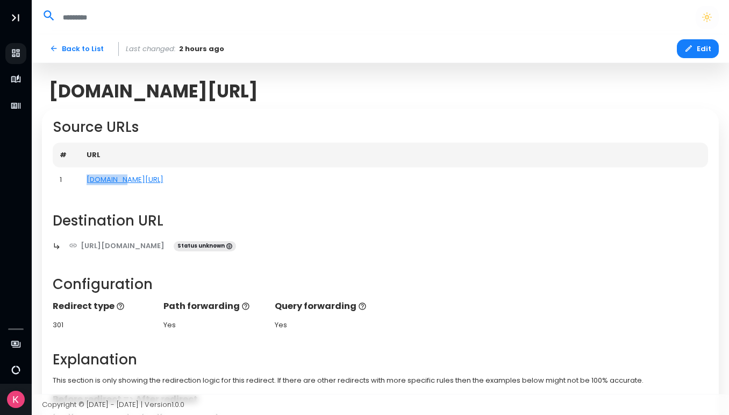
click at [78, 179] on tr "1 bjoe.net/" at bounding box center [381, 179] width 656 height 25
copy tr "[DOMAIN_NAME][URL]"
click at [693, 47] on icon "button" at bounding box center [689, 48] width 9 height 9
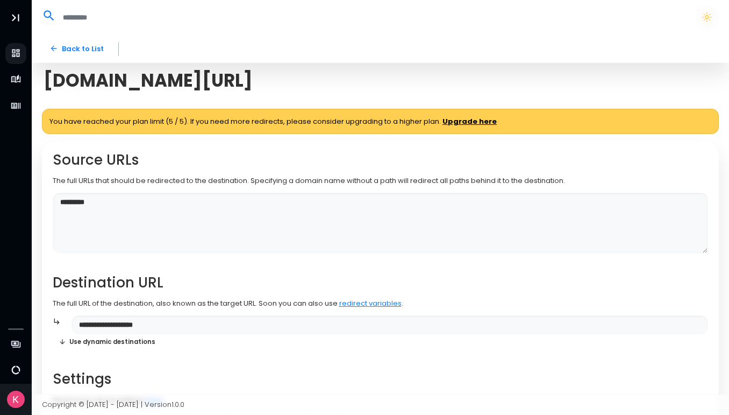
scroll to position [239, 0]
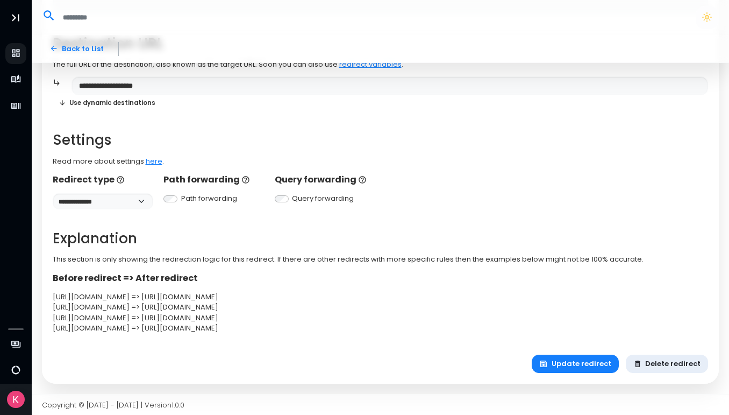
click at [666, 365] on button "Delete redirect" at bounding box center [667, 363] width 83 height 19
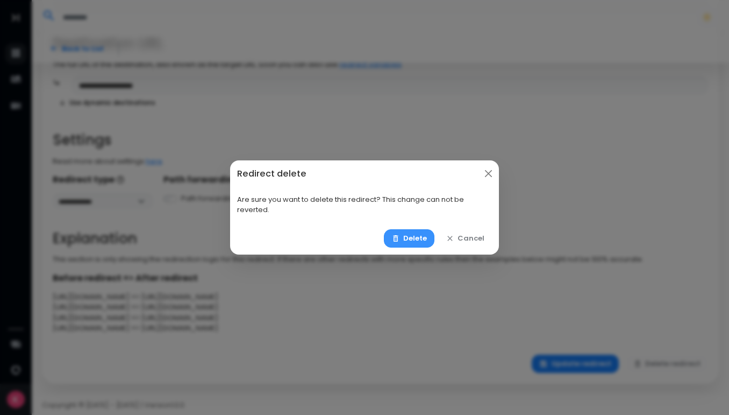
click at [418, 243] on button "Delete" at bounding box center [409, 238] width 51 height 19
click at [394, 237] on icon "button" at bounding box center [396, 238] width 9 height 9
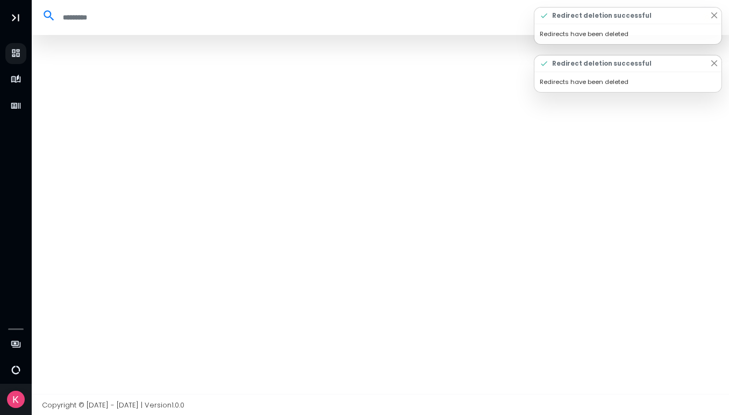
select select "**"
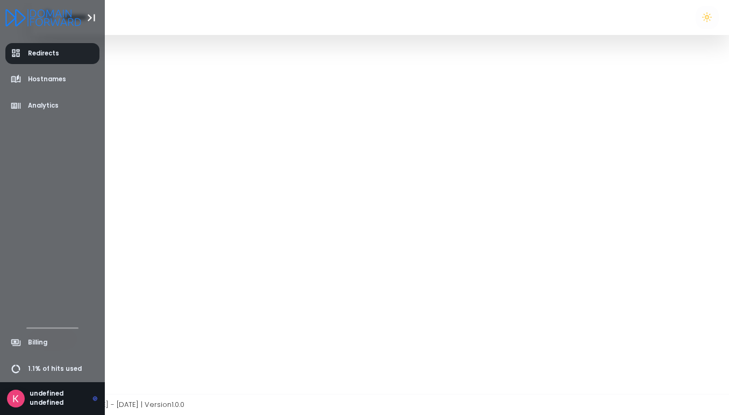
click at [36, 55] on span "Redirects" at bounding box center [43, 53] width 31 height 9
click at [20, 55] on icon "aside-dashboard" at bounding box center [16, 53] width 11 height 11
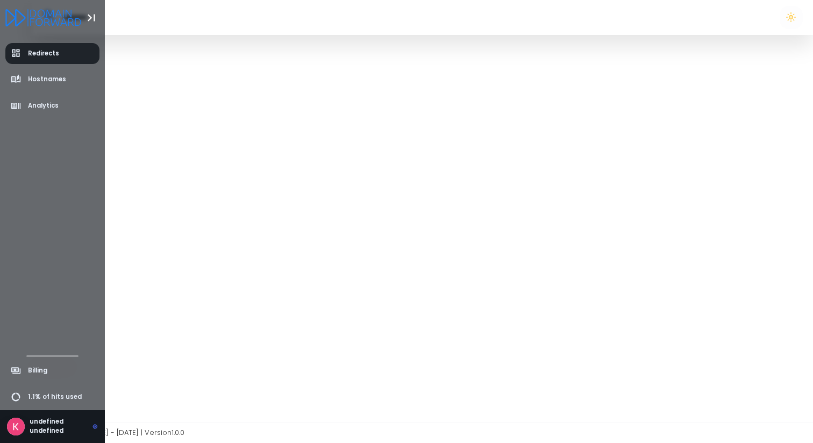
click at [55, 56] on span "Redirects" at bounding box center [43, 53] width 31 height 9
click at [53, 56] on span "Redirects" at bounding box center [43, 53] width 31 height 9
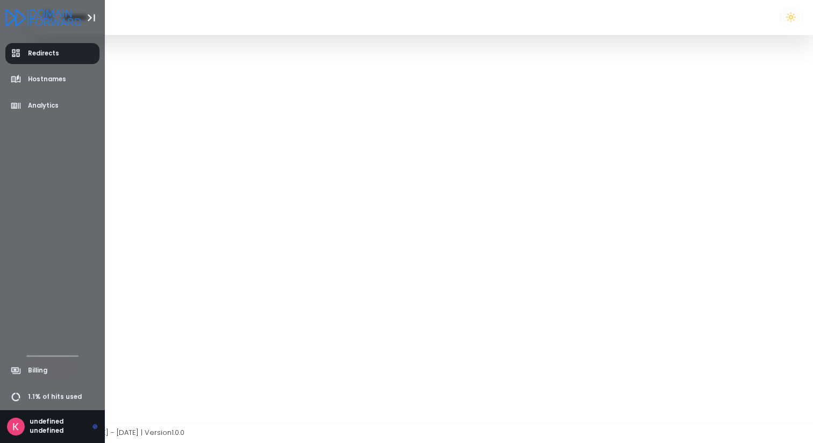
click at [53, 56] on span "Redirects" at bounding box center [43, 53] width 31 height 9
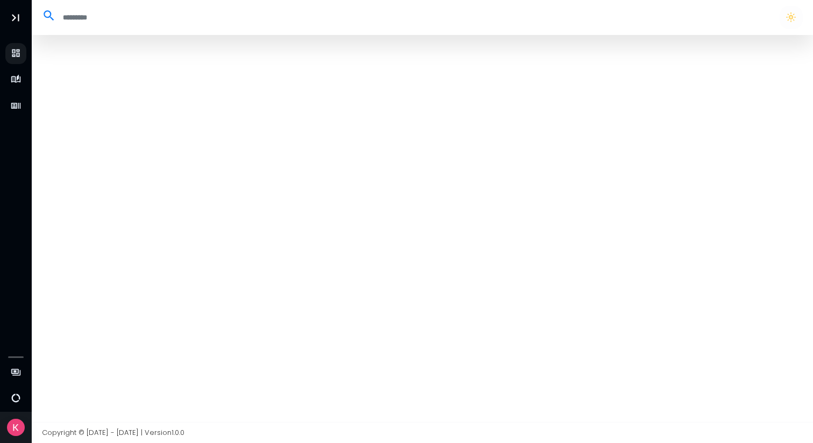
click at [225, 130] on div at bounding box center [423, 228] width 782 height 387
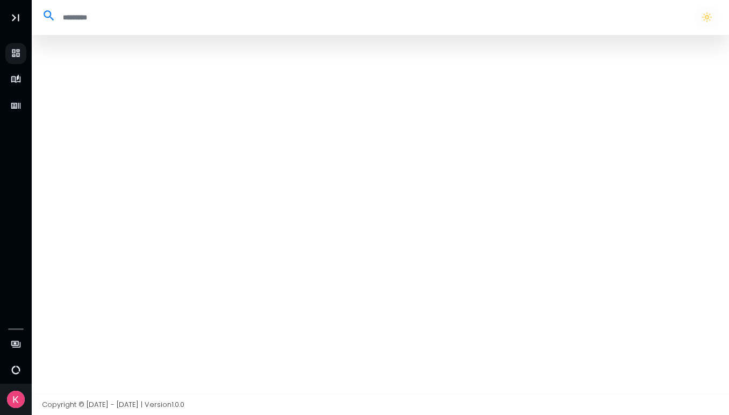
select select "**"
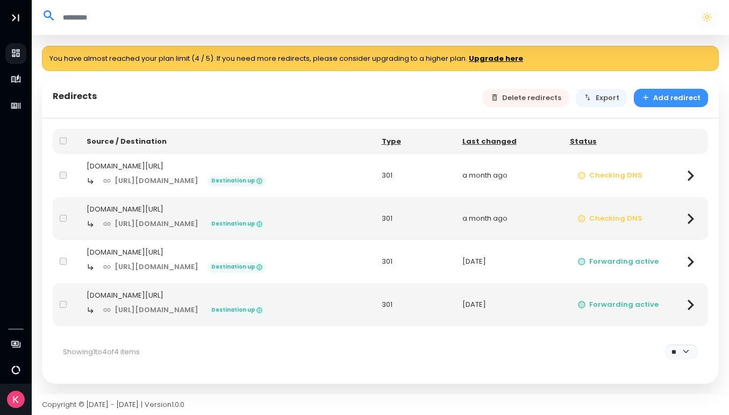
click at [665, 101] on button "Add redirect" at bounding box center [671, 98] width 75 height 19
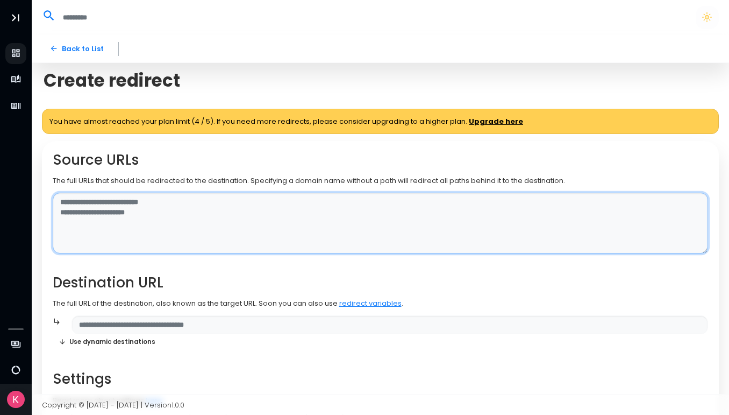
click at [264, 205] on textarea at bounding box center [381, 223] width 656 height 61
paste textarea "*********"
drag, startPoint x: 74, startPoint y: 206, endPoint x: 38, endPoint y: 204, distance: 36.6
click at [38, 204] on div "**********" at bounding box center [380, 303] width 687 height 410
click at [111, 201] on textarea "********" at bounding box center [381, 223] width 656 height 61
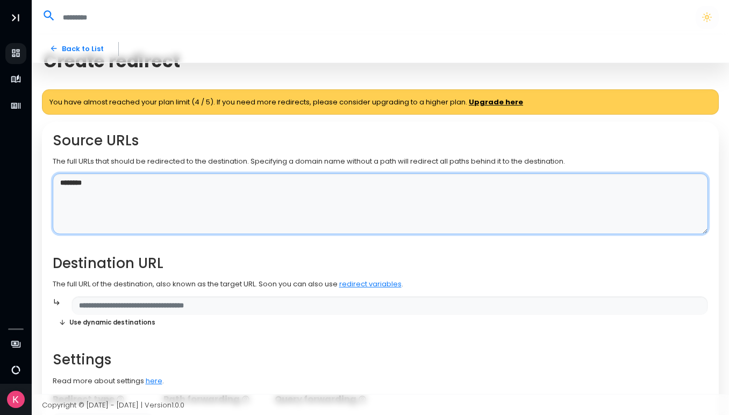
scroll to position [20, 0]
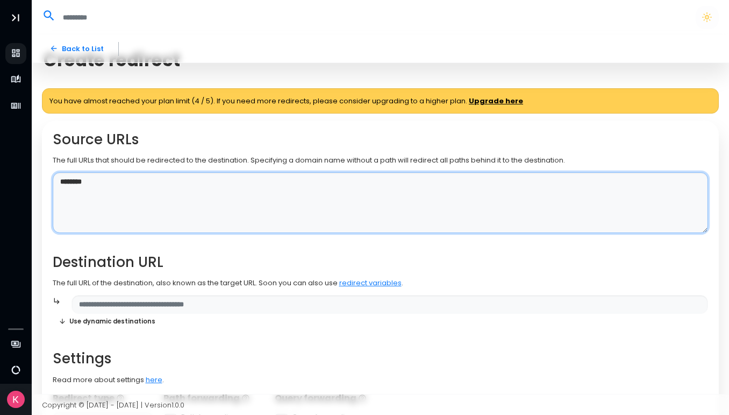
type textarea "********"
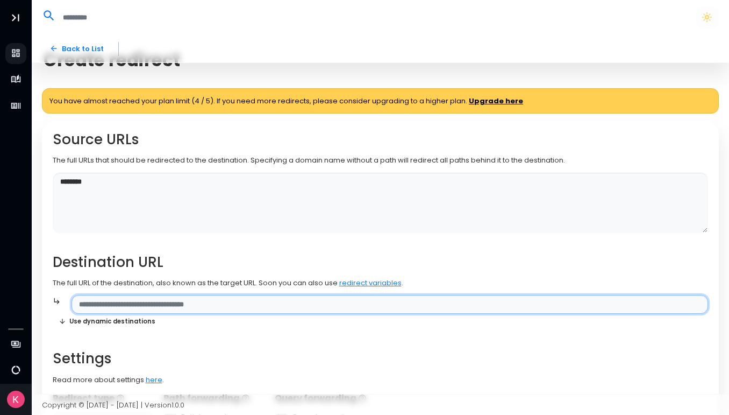
click at [251, 305] on input "text" at bounding box center [390, 304] width 637 height 19
paste input "**********"
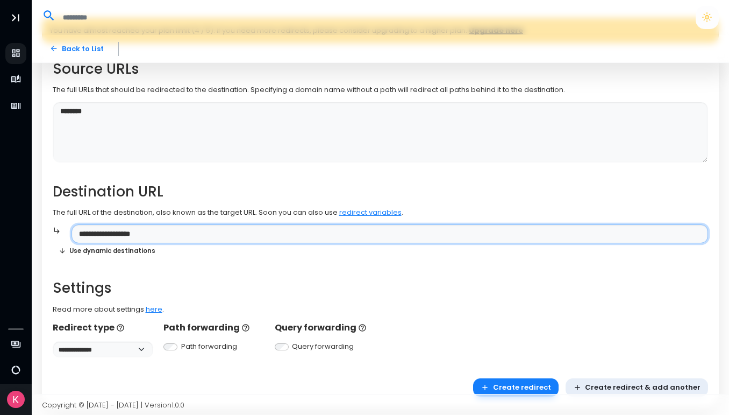
scroll to position [115, 0]
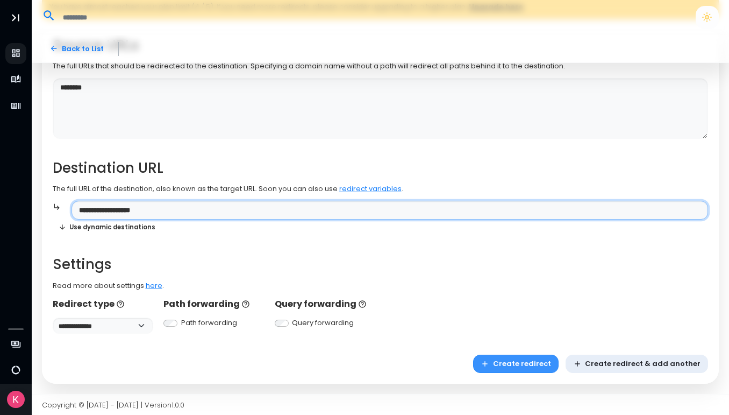
type input "**********"
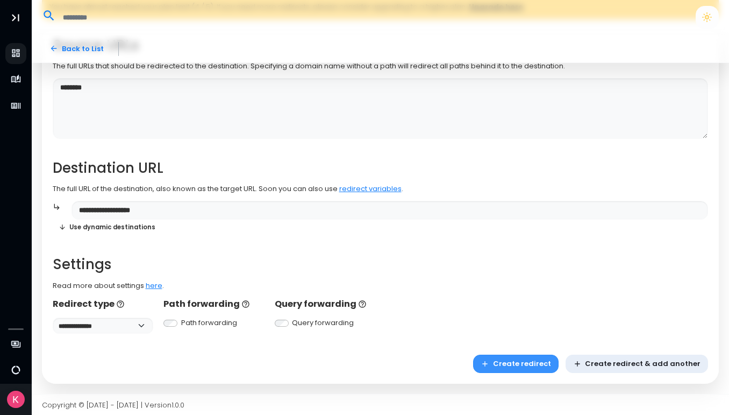
click at [514, 360] on button "Create redirect" at bounding box center [516, 363] width 86 height 19
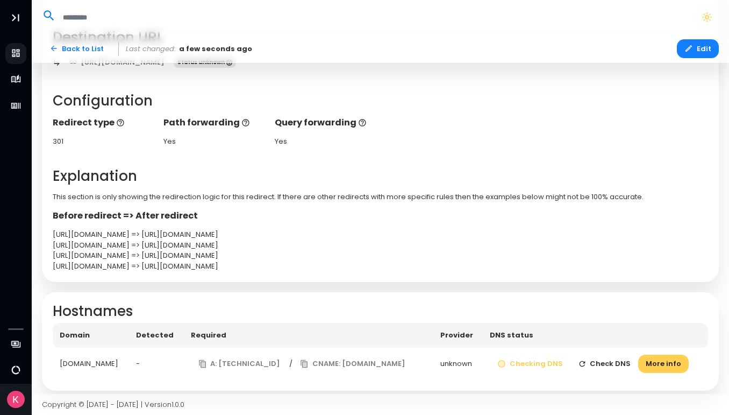
scroll to position [190, 0]
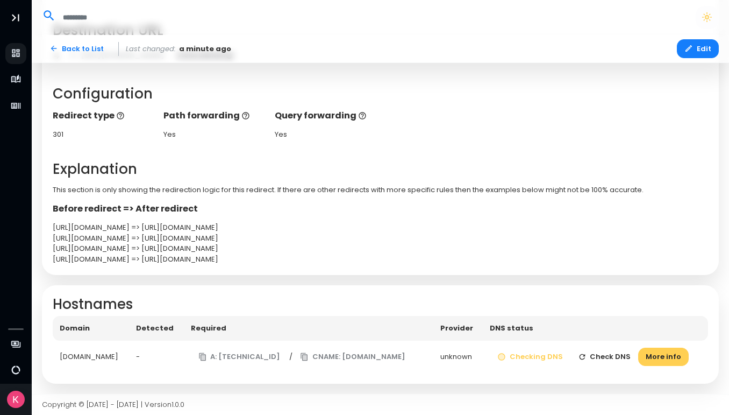
click at [598, 357] on button "Check DNS" at bounding box center [605, 356] width 68 height 19
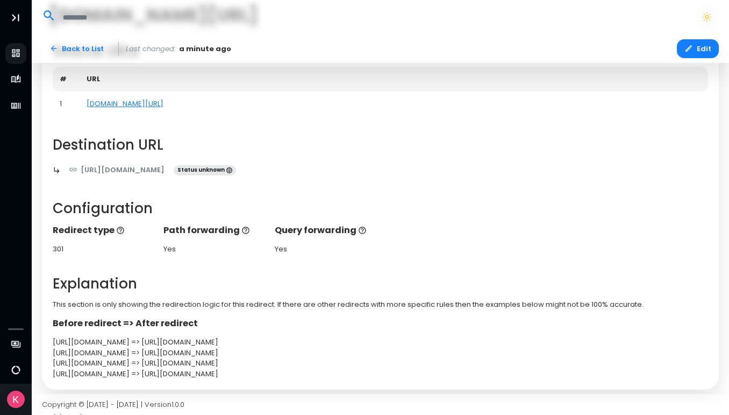
scroll to position [0, 0]
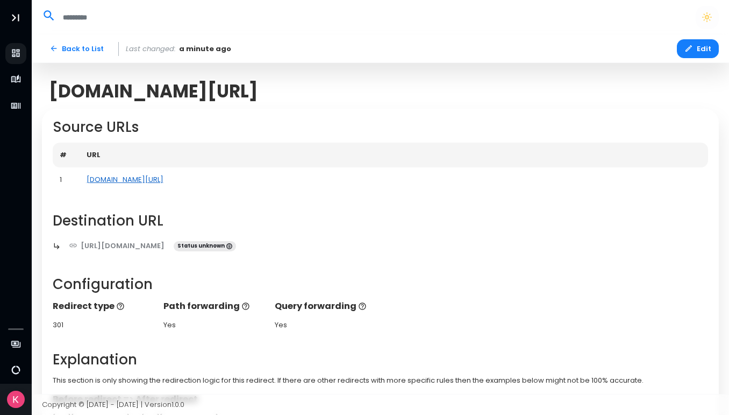
click at [106, 179] on link "[DOMAIN_NAME][URL]" at bounding box center [125, 179] width 77 height 10
click at [102, 178] on link "[DOMAIN_NAME][URL]" at bounding box center [125, 179] width 77 height 10
click at [107, 183] on link "[DOMAIN_NAME][URL]" at bounding box center [125, 179] width 77 height 10
click at [110, 181] on link "[DOMAIN_NAME][URL]" at bounding box center [125, 179] width 77 height 10
